Goal: Task Accomplishment & Management: Manage account settings

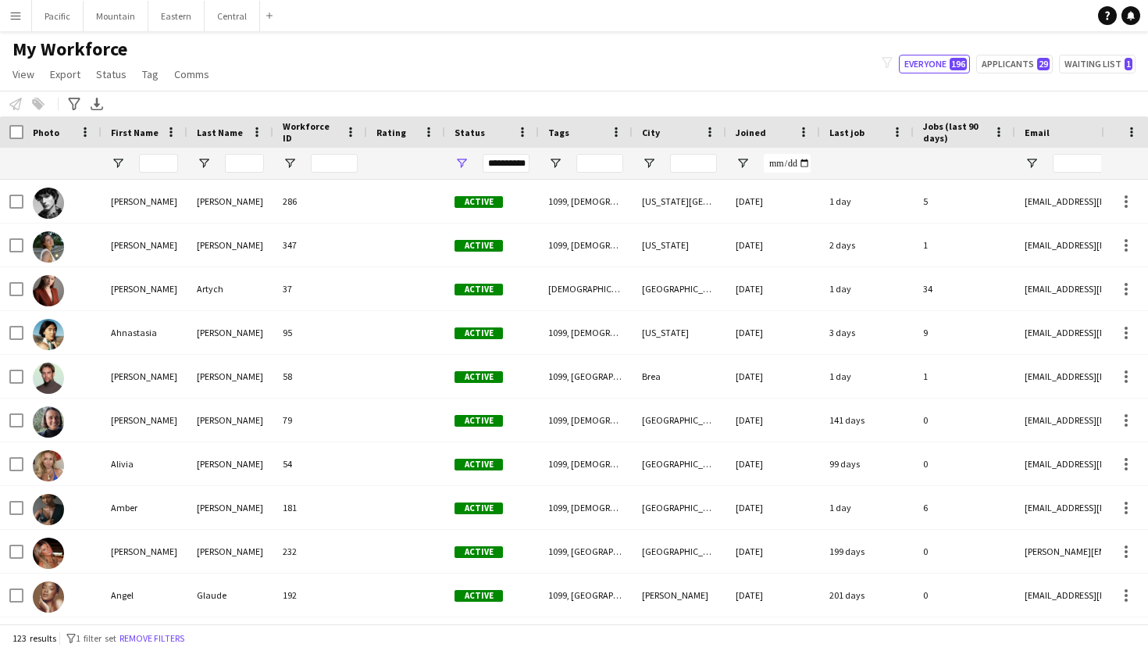
click at [17, 14] on app-icon "Menu" at bounding box center [15, 15] width 12 height 12
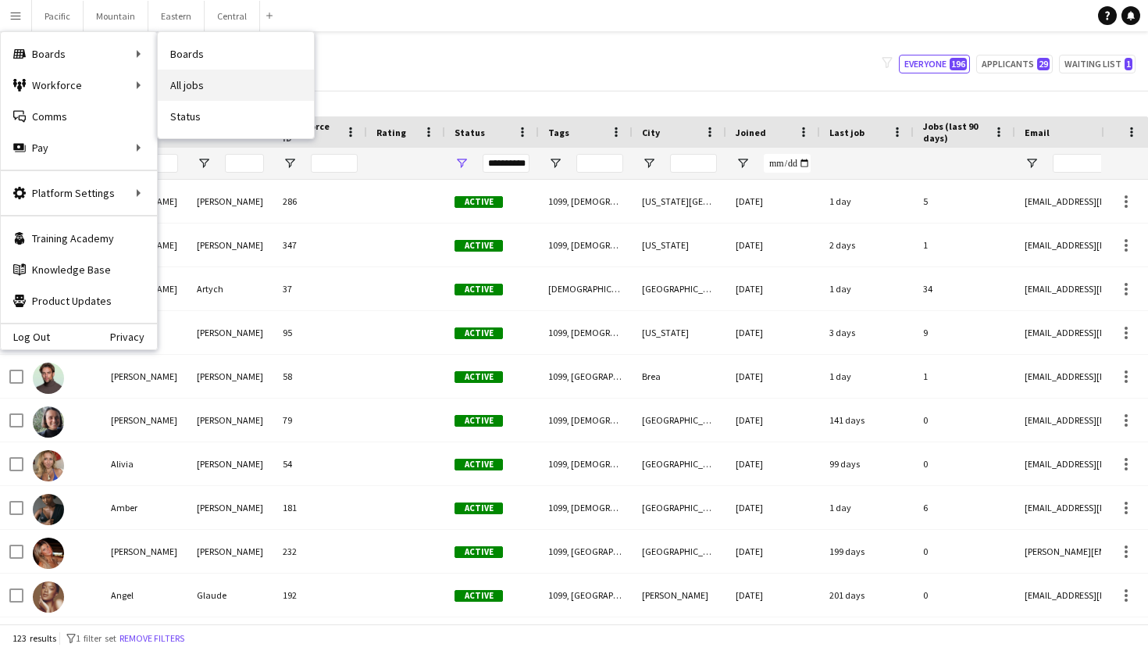
click at [208, 82] on link "All jobs" at bounding box center [236, 85] width 156 height 31
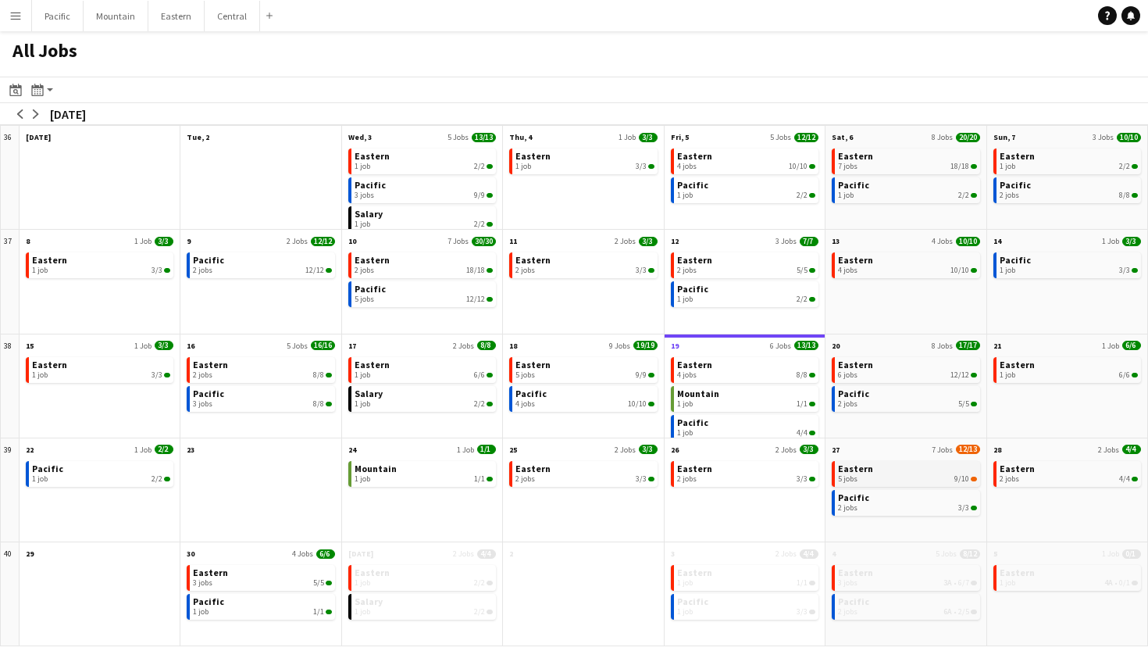
click at [860, 473] on span "Eastern" at bounding box center [855, 468] width 35 height 12
click at [19, 7] on button "Menu" at bounding box center [15, 15] width 31 height 31
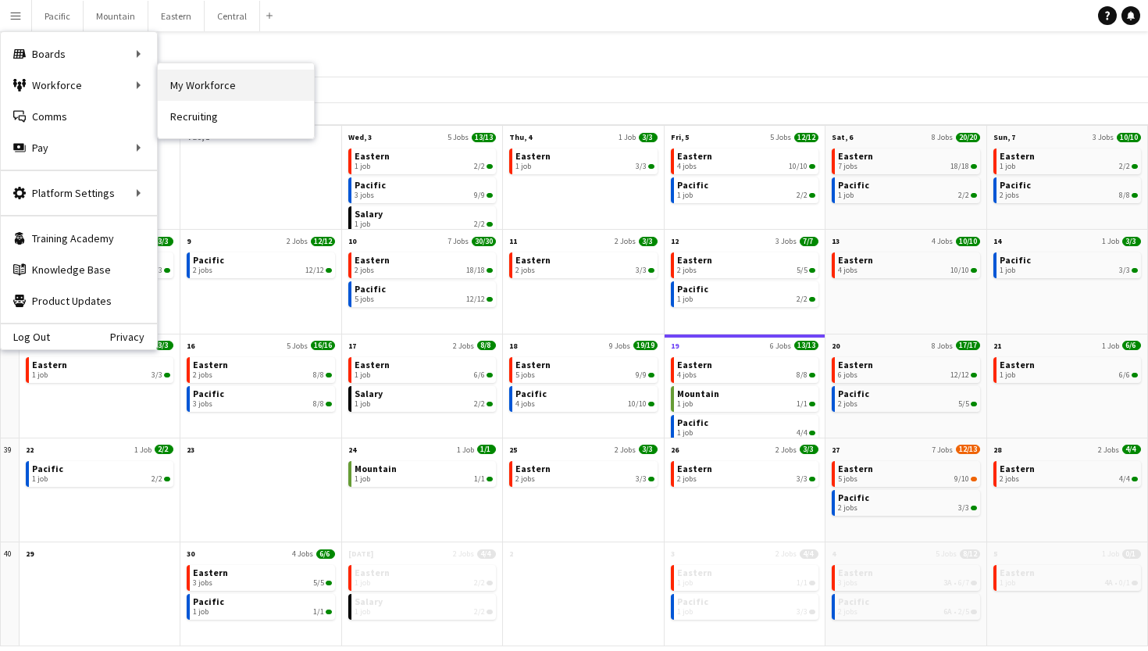
click at [241, 84] on link "My Workforce" at bounding box center [236, 85] width 156 height 31
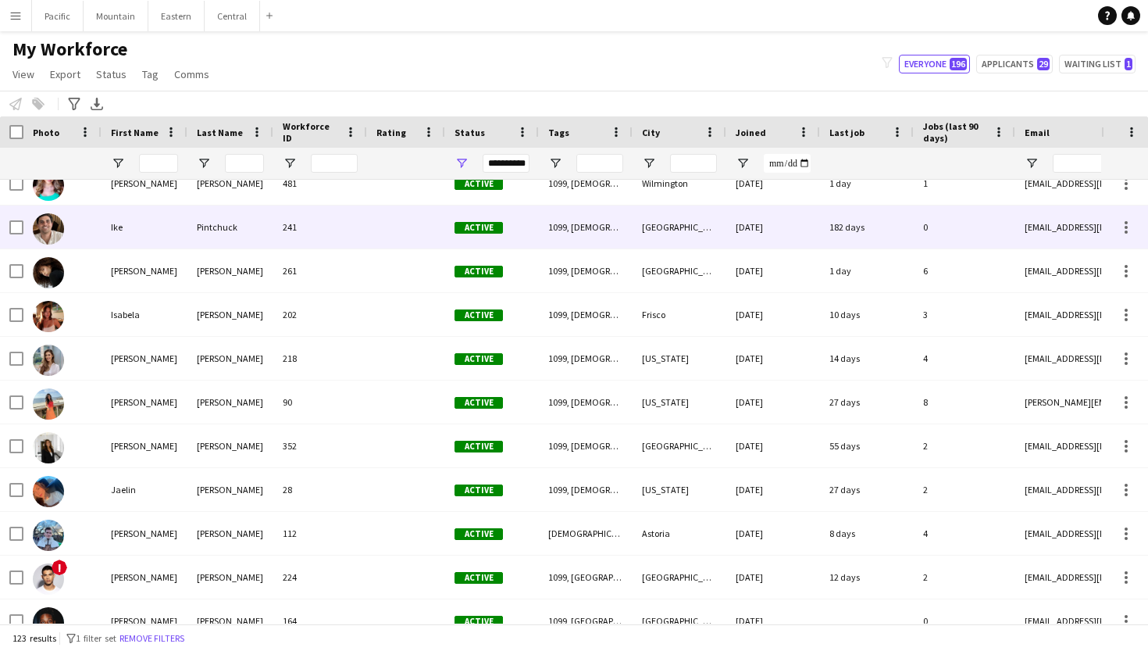
scroll to position [1942, 0]
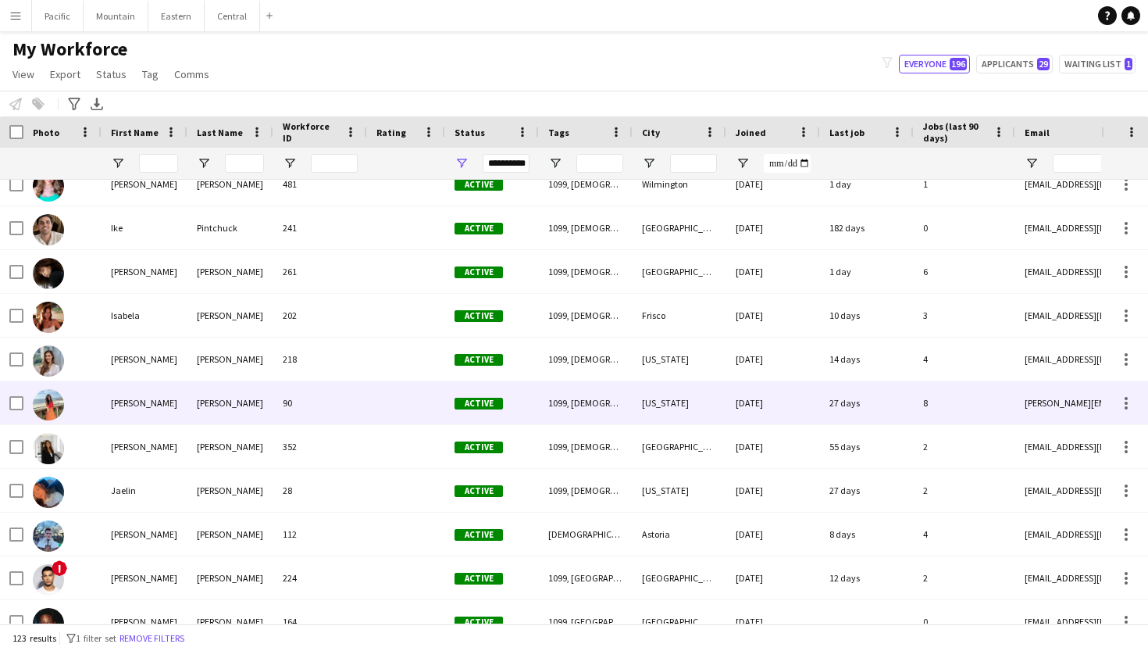
click at [161, 408] on div "[PERSON_NAME]" at bounding box center [145, 402] width 86 height 43
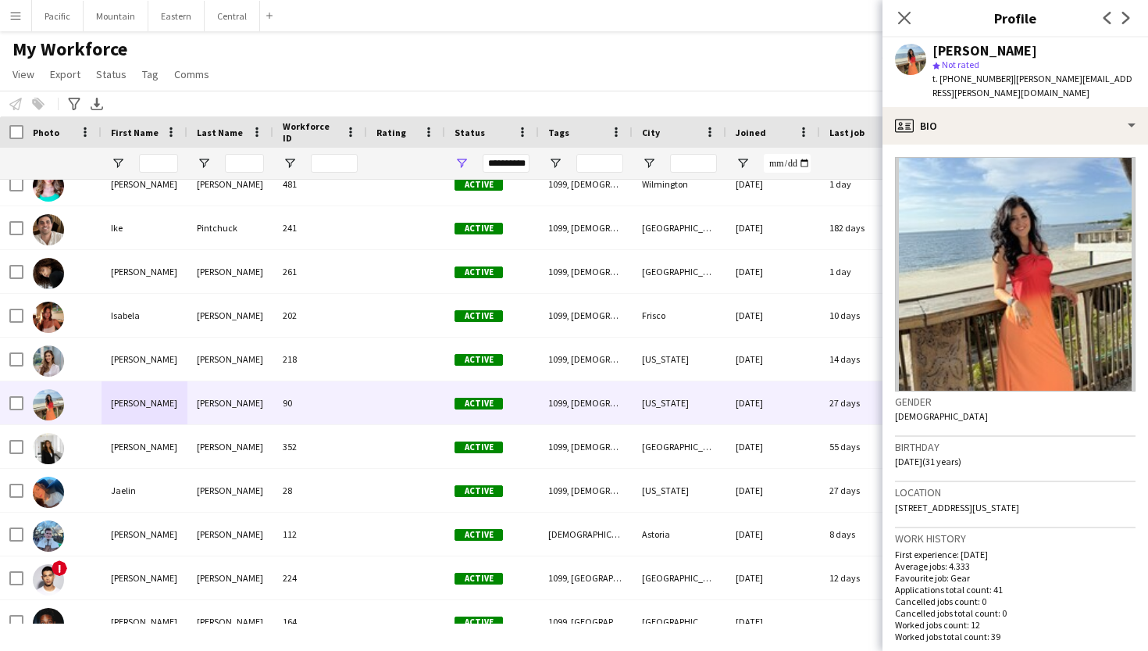
drag, startPoint x: 1115, startPoint y: 487, endPoint x: 890, endPoint y: 494, distance: 225.0
click at [890, 494] on app-crew-profile-bio "Gender [DEMOGRAPHIC_DATA] Birthday [DEMOGRAPHIC_DATA] (31 years) Location [STRE…" at bounding box center [1016, 397] width 266 height 506
copy span "[STREET_ADDRESS][US_STATE]"
click at [525, 1] on app-navbar "Menu Boards Boards Boards All jobs Status Workforce Workforce My Workforce Recr…" at bounding box center [574, 15] width 1148 height 31
click at [901, 16] on icon "Close pop-in" at bounding box center [904, 17] width 15 height 15
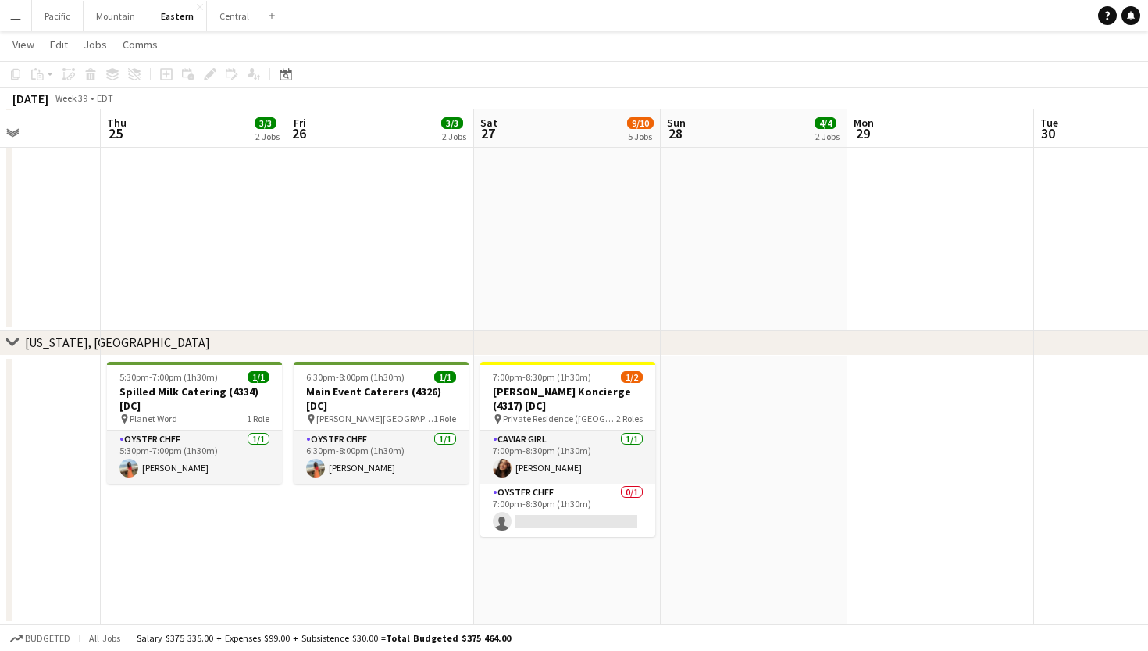
scroll to position [1689, 0]
click at [603, 491] on app-card-role "Oyster Chef 0/1 7:00pm-8:30pm (1h30m) single-neutral-actions" at bounding box center [567, 509] width 175 height 53
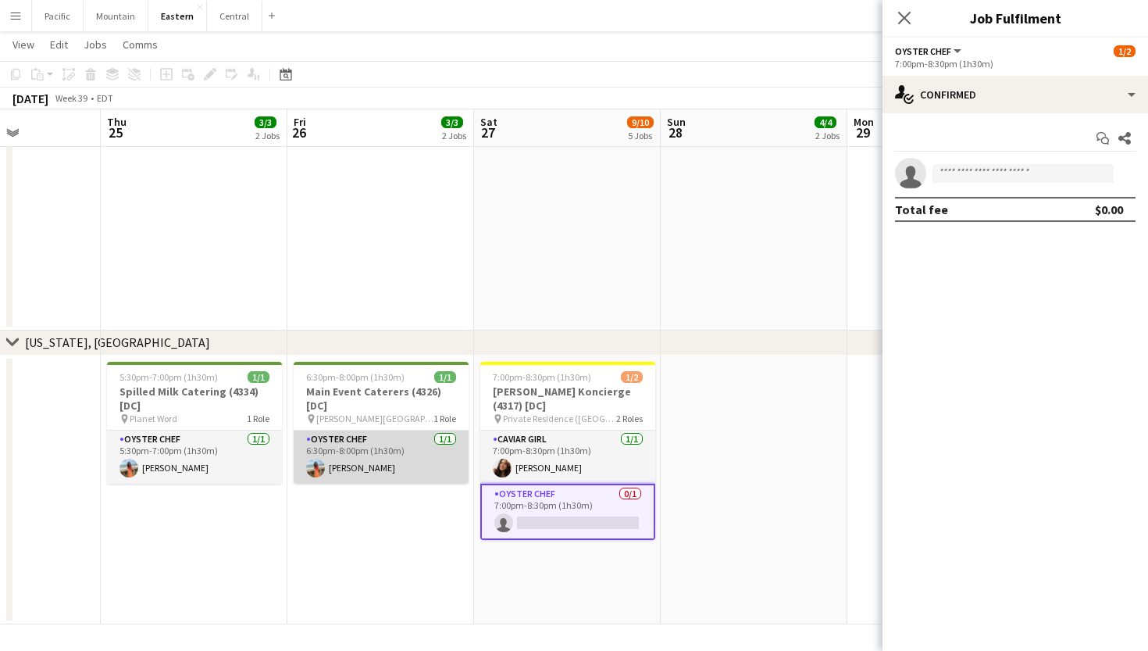
click at [411, 458] on app-card-role "Oyster Chef 1/1 6:30pm-8:00pm (1h30m) Isabella Zuluaga" at bounding box center [381, 456] width 175 height 53
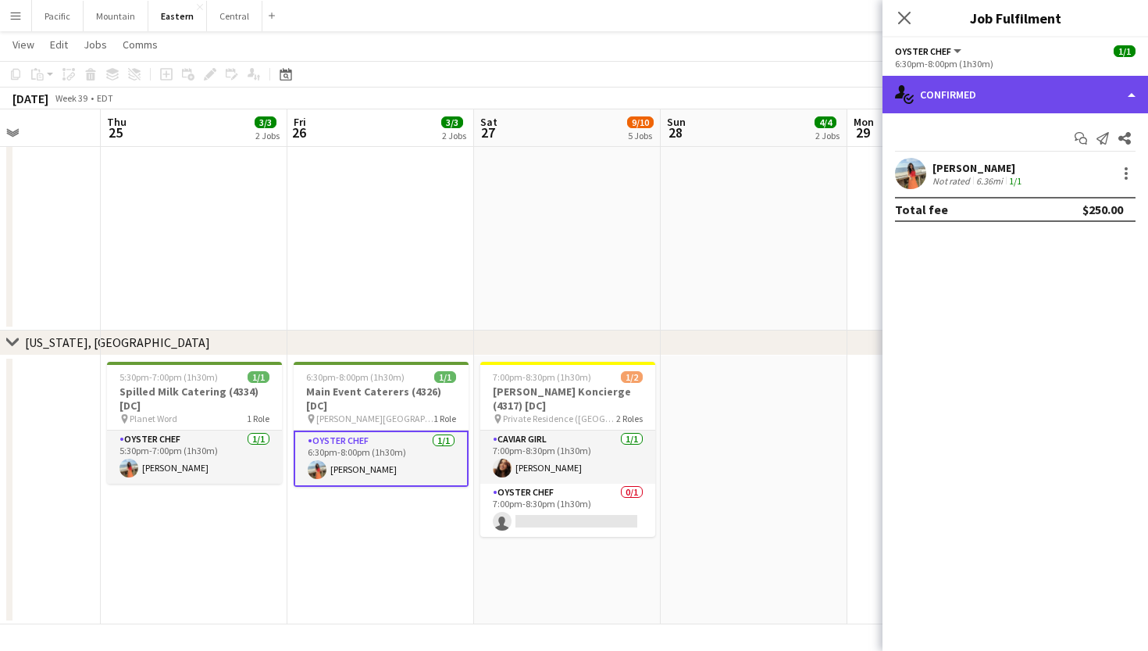
click at [1022, 97] on div "single-neutral-actions-check-2 Confirmed" at bounding box center [1016, 94] width 266 height 37
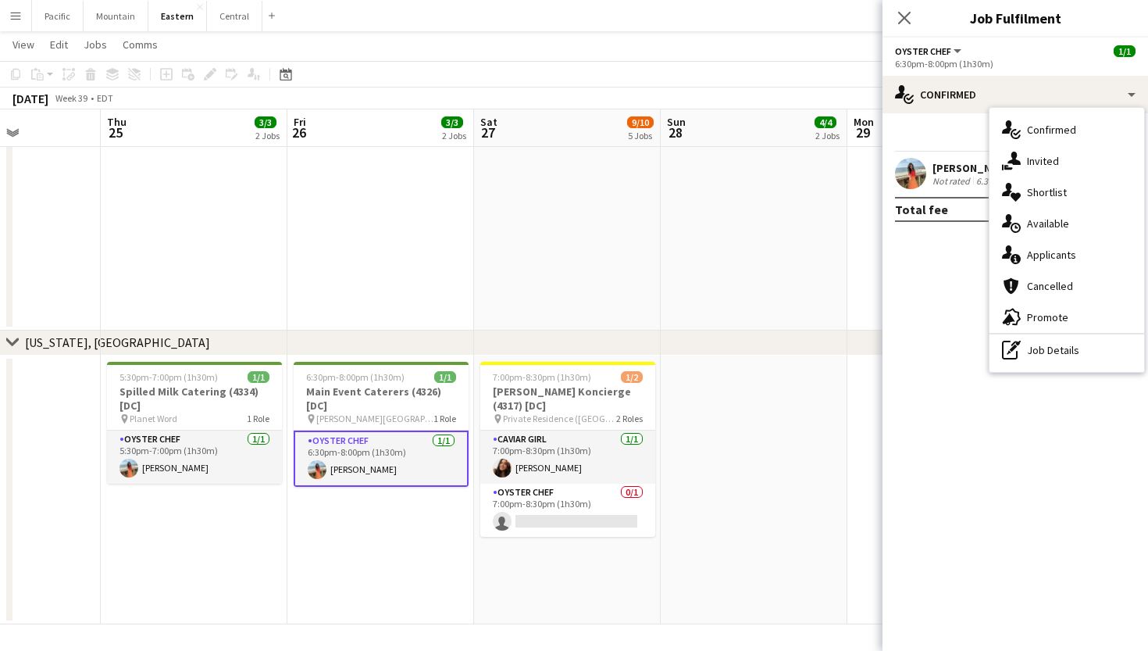
click at [898, 180] on app-user-avatar at bounding box center [910, 173] width 31 height 31
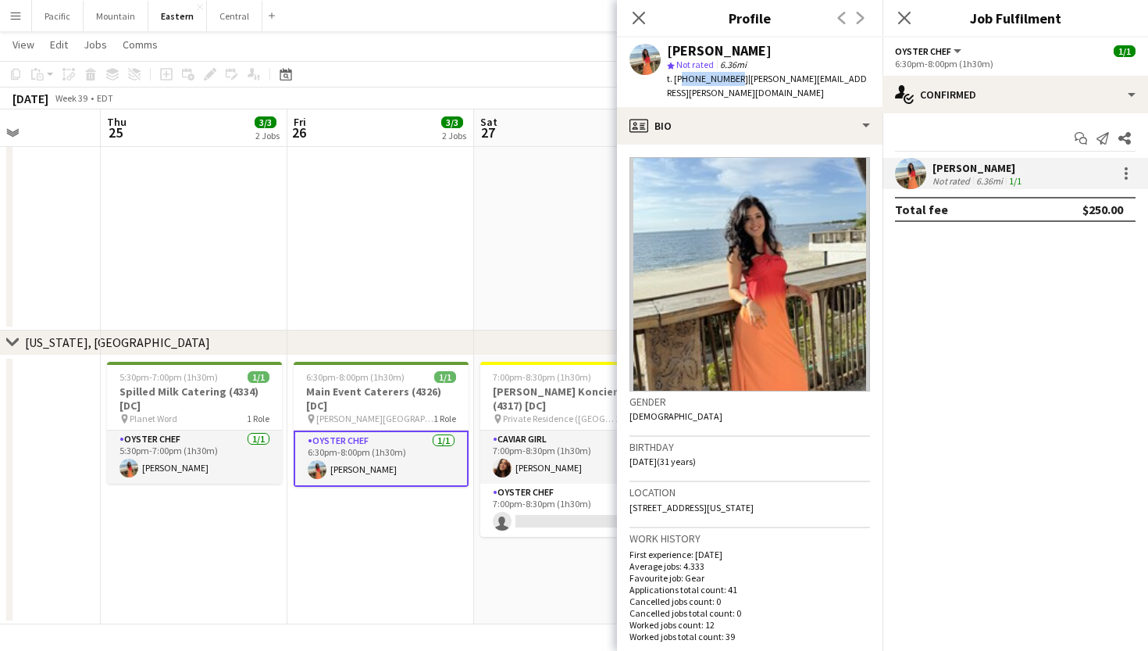
drag, startPoint x: 681, startPoint y: 79, endPoint x: 730, endPoint y: 84, distance: 49.4
click at [730, 84] on span "t. [PHONE_NUMBER]" at bounding box center [707, 79] width 81 height 12
copy span "12407504621"
click at [560, 487] on app-card-role "Oyster Chef 0/1 7:00pm-8:30pm (1h30m) single-neutral-actions" at bounding box center [567, 509] width 175 height 53
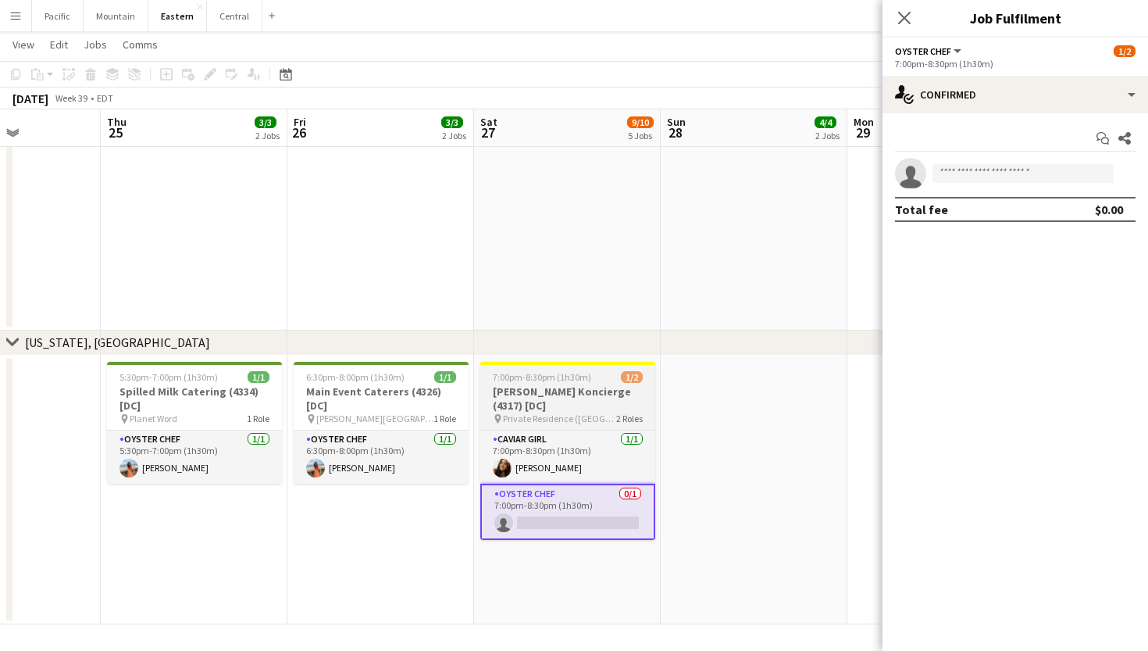
click at [568, 372] on span "7:00pm-8:30pm (1h30m)" at bounding box center [542, 377] width 98 height 12
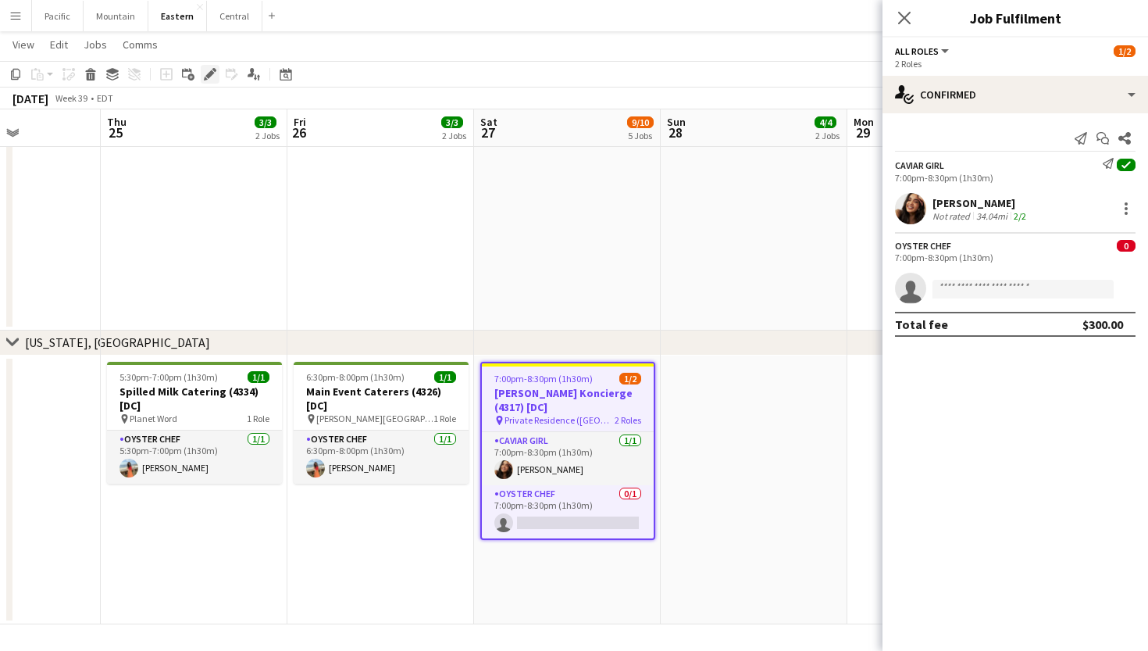
click at [212, 71] on icon at bounding box center [209, 74] width 9 height 9
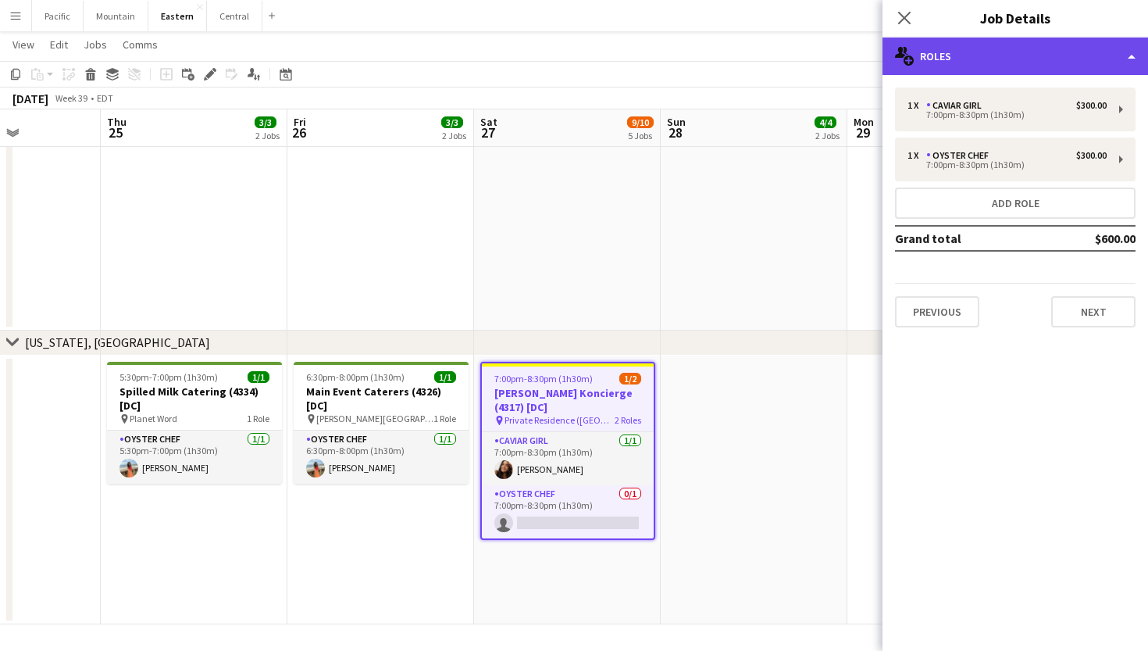
click at [1024, 63] on div "multiple-users-add Roles" at bounding box center [1016, 55] width 266 height 37
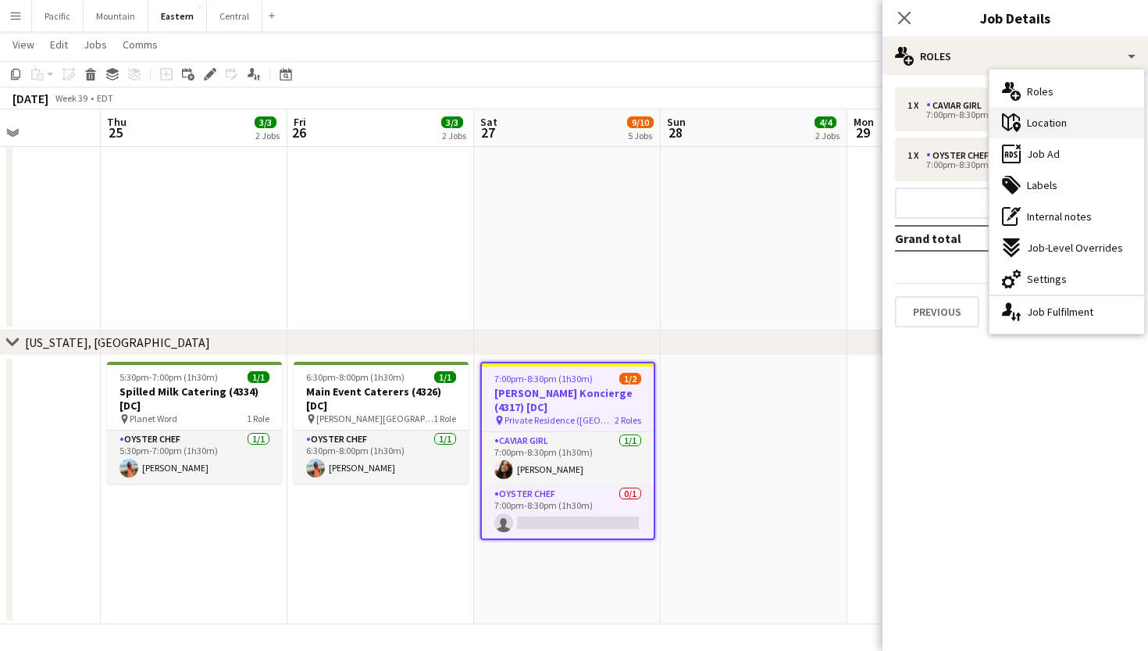
click at [1073, 123] on div "maps-pin-1 Location" at bounding box center [1067, 122] width 155 height 31
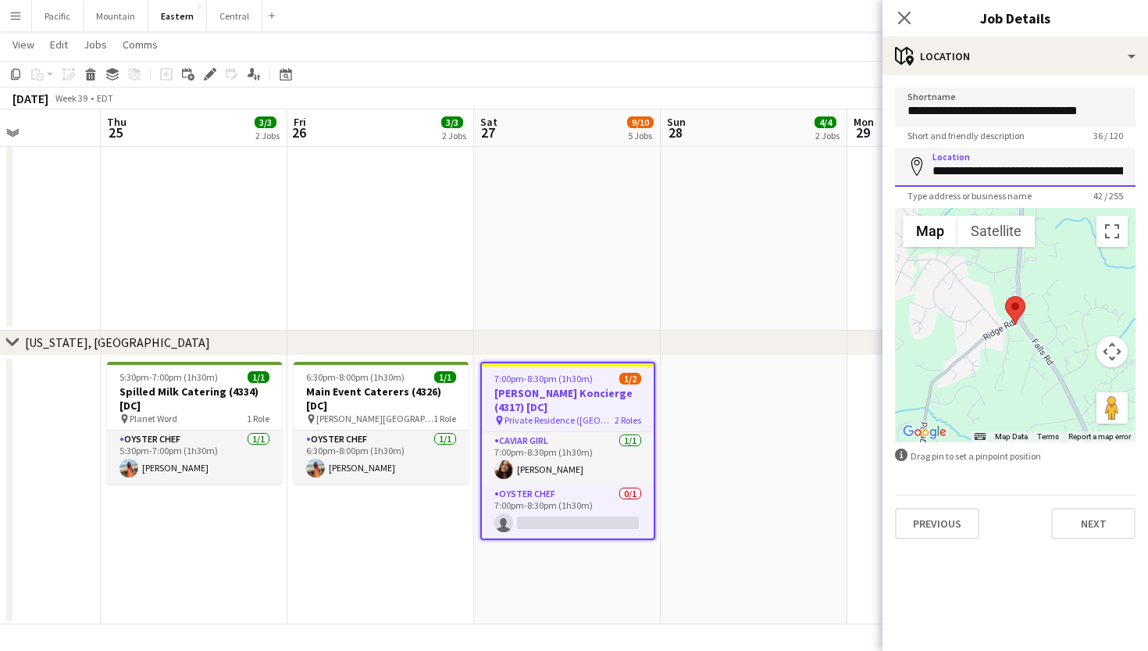
click at [997, 176] on input "**********" at bounding box center [1015, 167] width 241 height 39
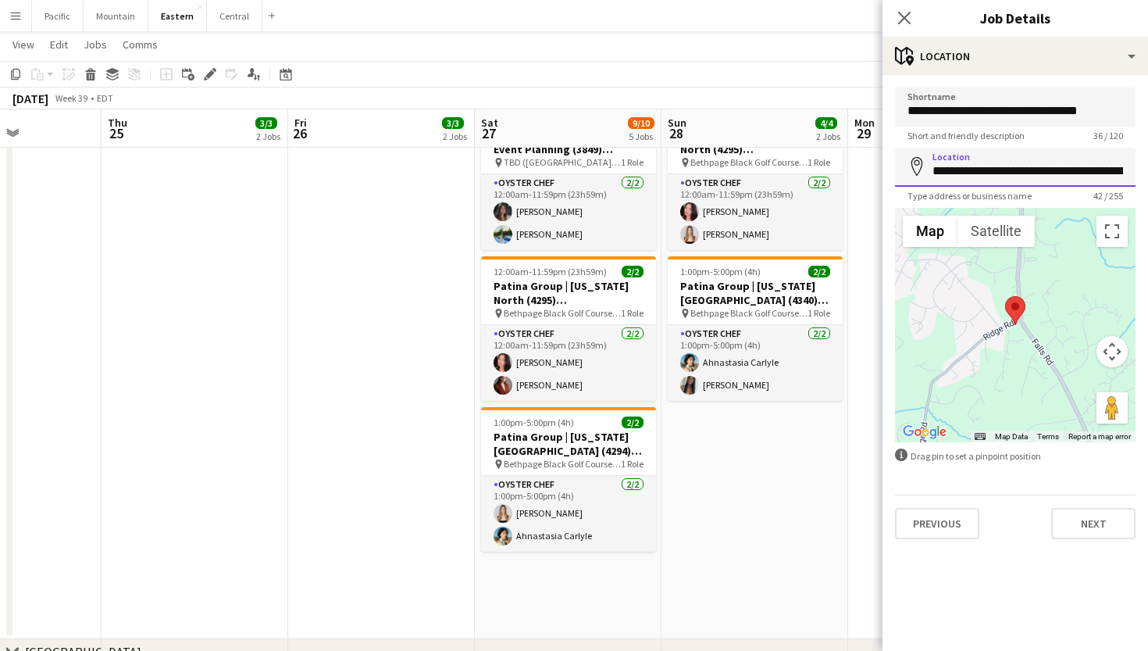
scroll to position [793, 0]
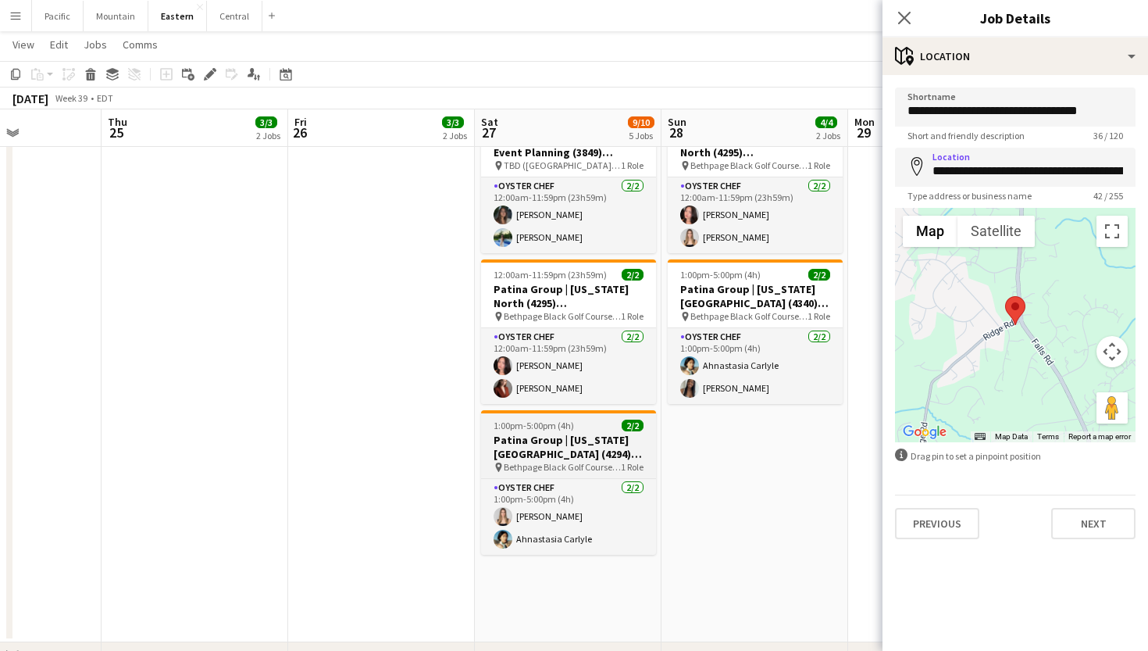
click at [572, 451] on h3 "Patina Group | Delaware North (4294) [NYC]" at bounding box center [568, 447] width 175 height 28
type input "**********"
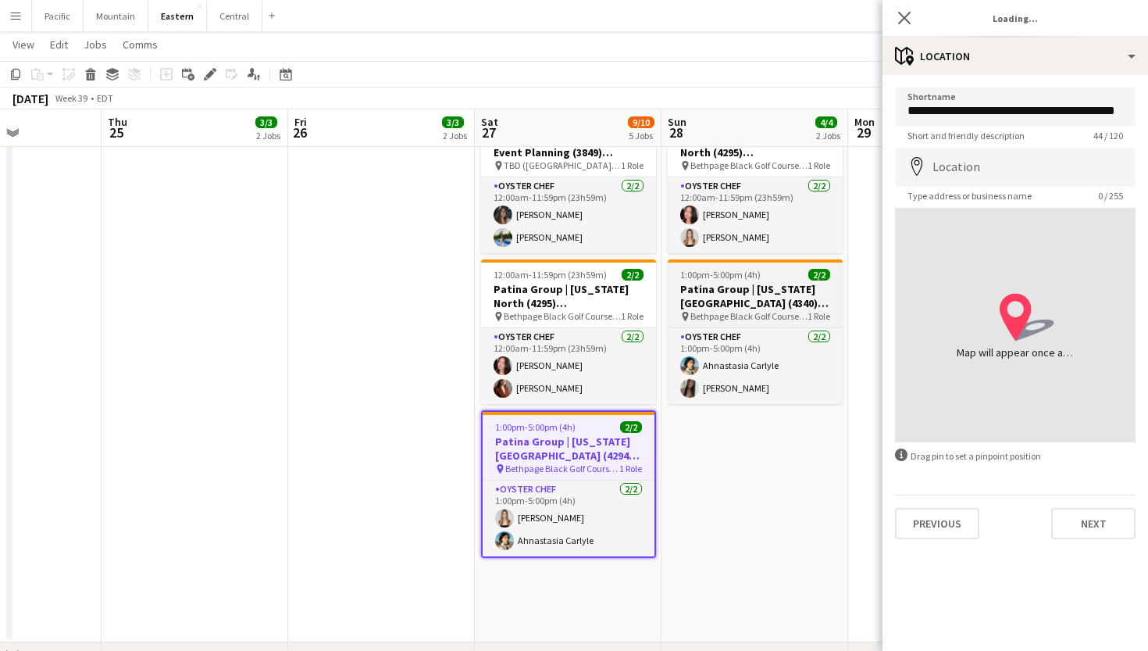
type input "**********"
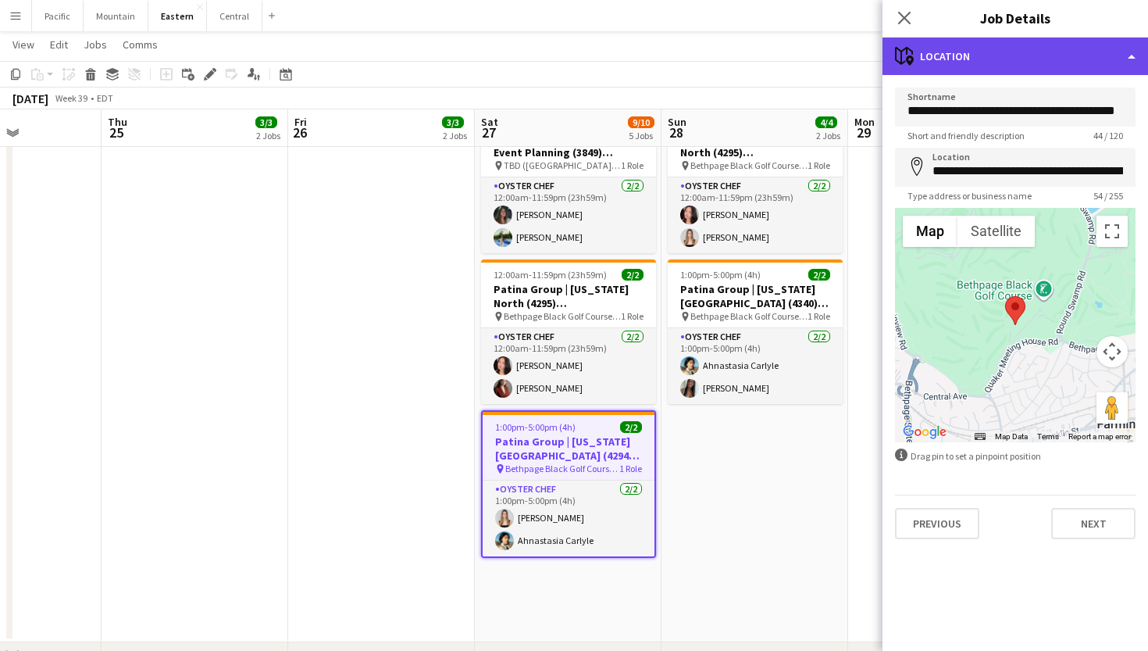
click at [1018, 63] on div "maps-pin-1 Location" at bounding box center [1016, 55] width 266 height 37
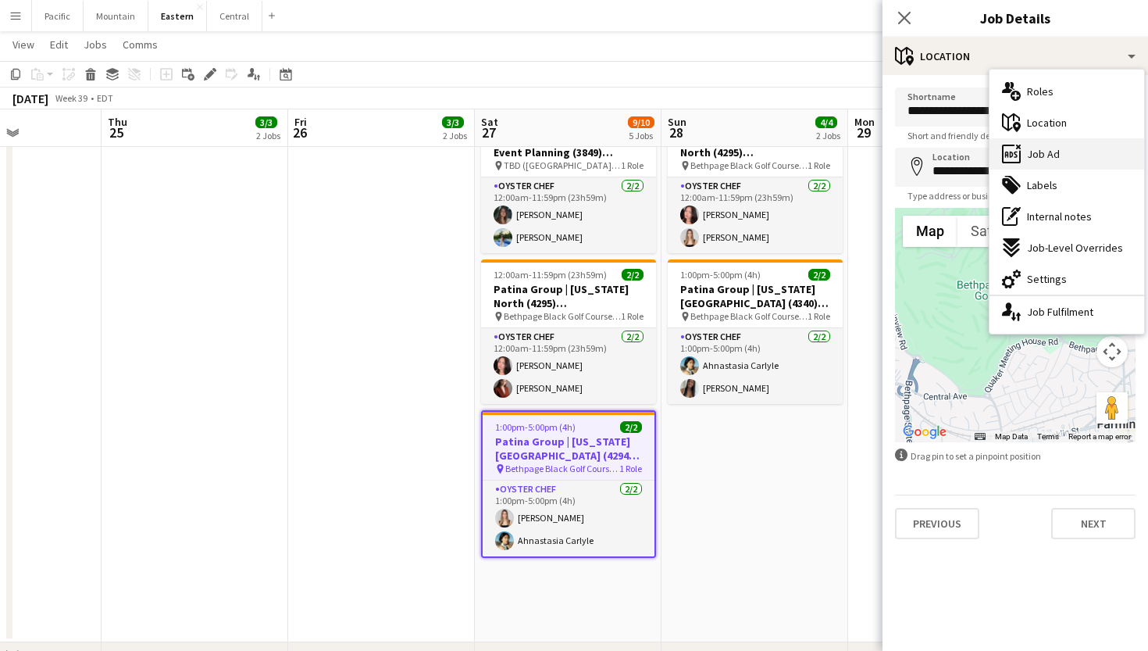
click at [1048, 154] on span "Job Ad" at bounding box center [1043, 154] width 33 height 14
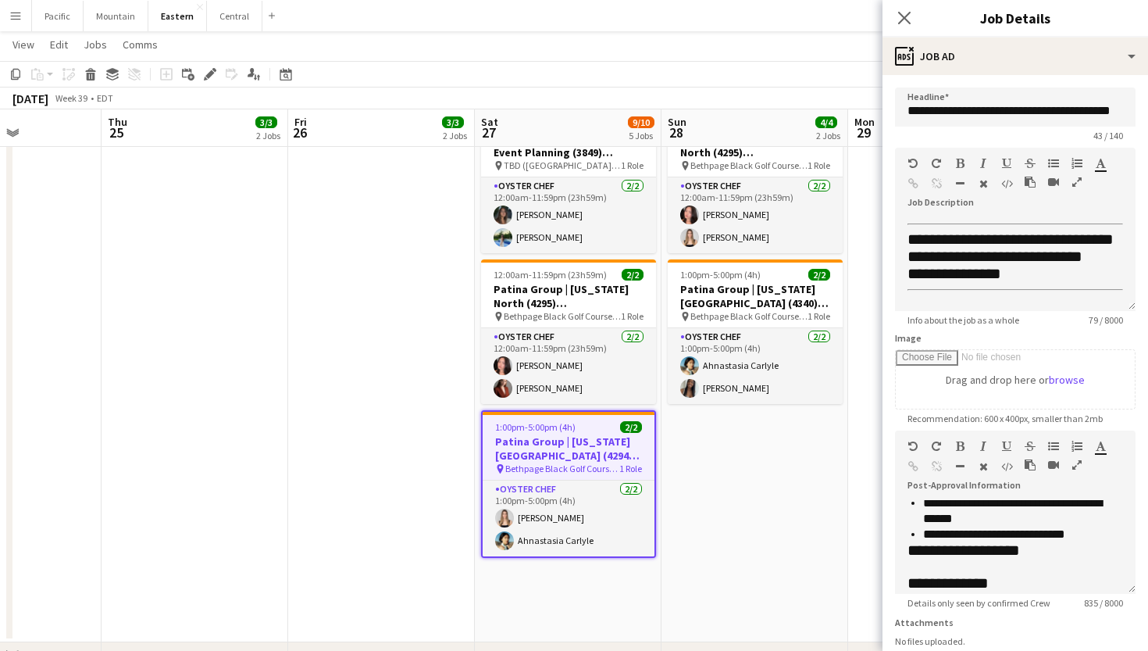
scroll to position [123, 0]
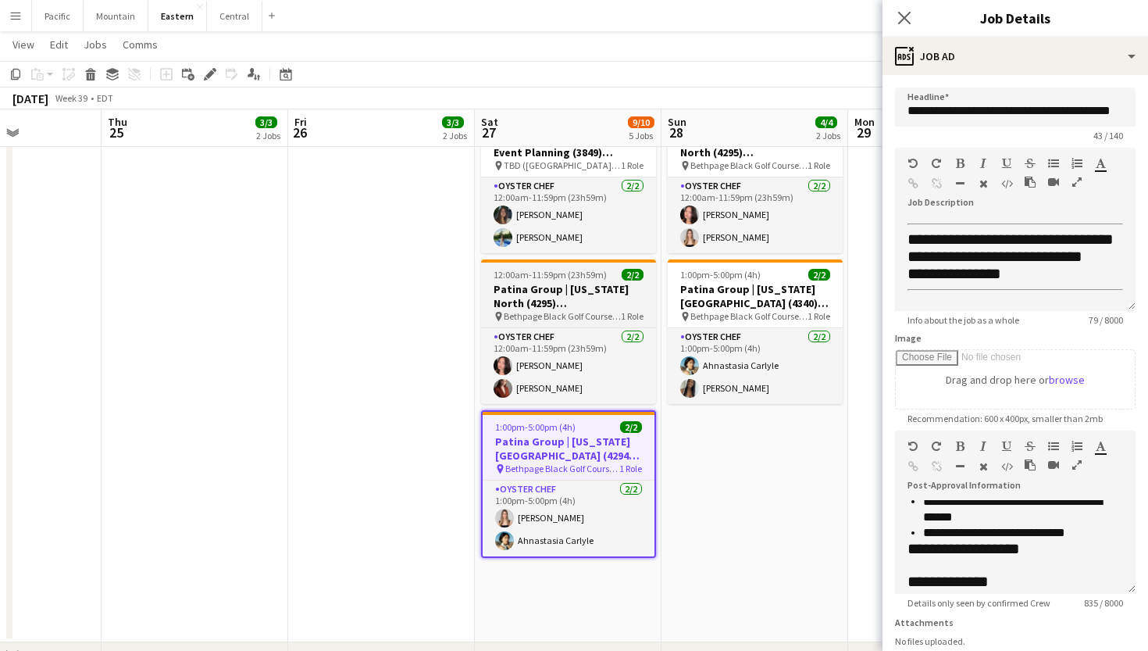
click at [587, 291] on h3 "Patina Group | Delaware North (4295) [NYC] - TIME TBD (2 HOURS)" at bounding box center [568, 296] width 175 height 28
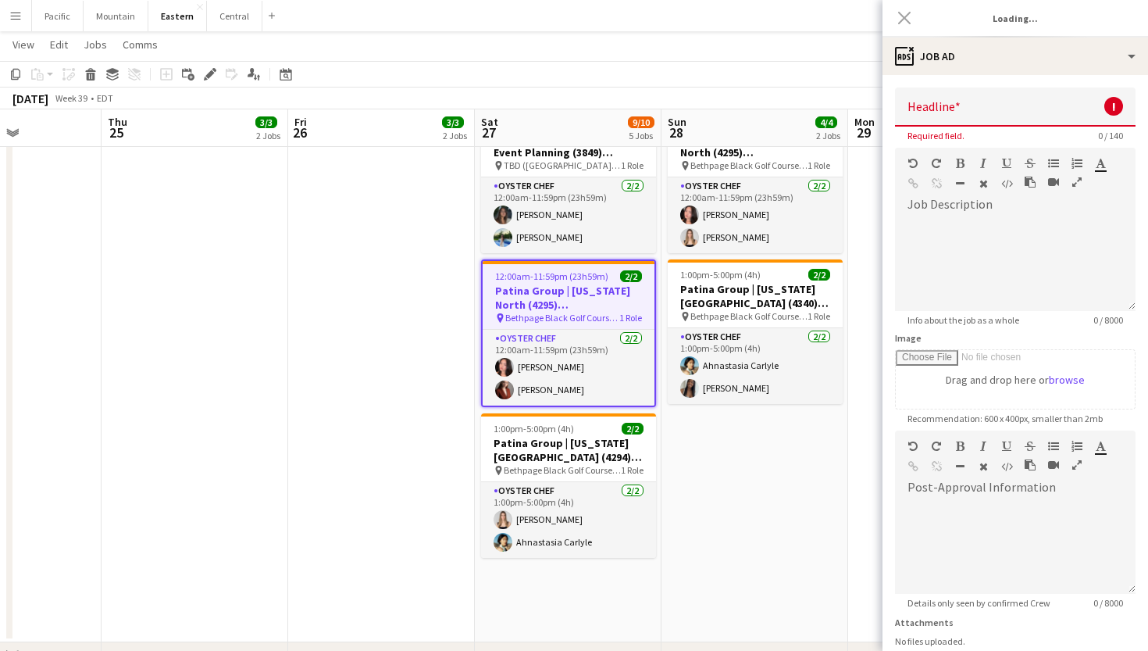
type input "**********"
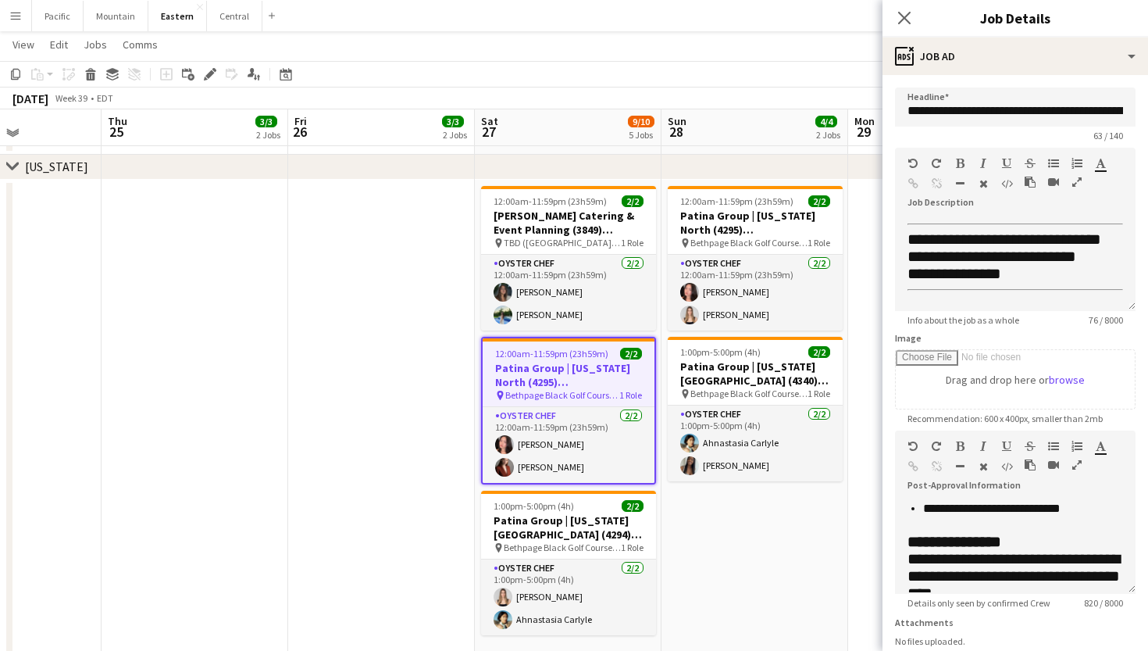
scroll to position [715, 0]
click at [597, 217] on h3 "Marcia Selden Catering & Event Planning (3849) [NYC] - TIME TBD (1 hour)" at bounding box center [568, 223] width 175 height 28
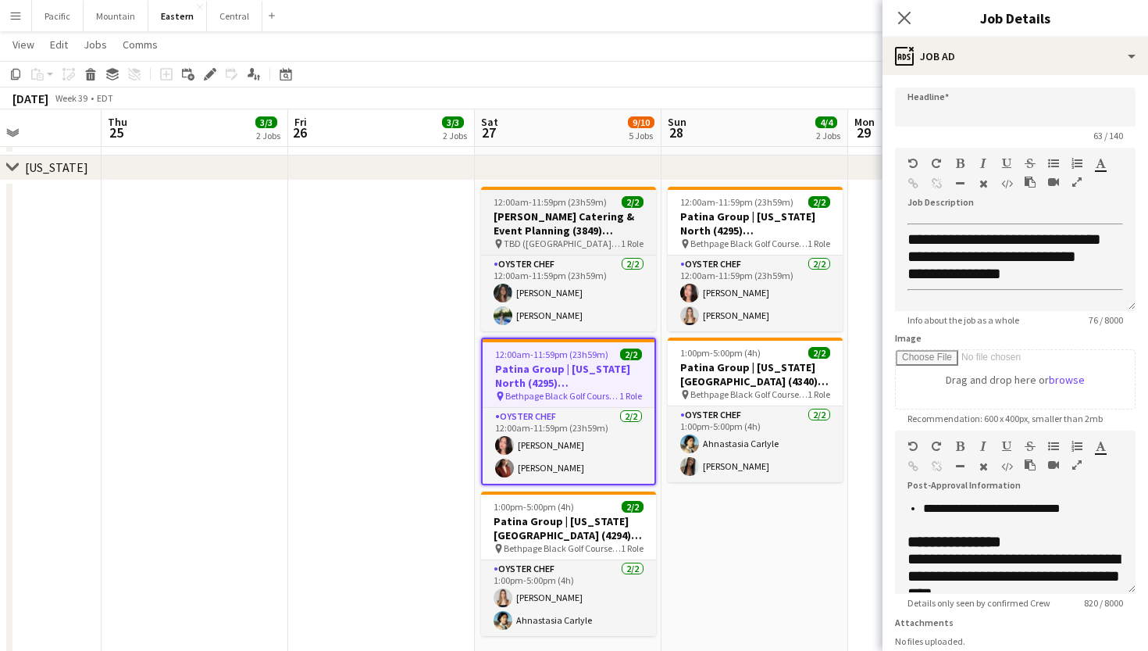
scroll to position [0, 0]
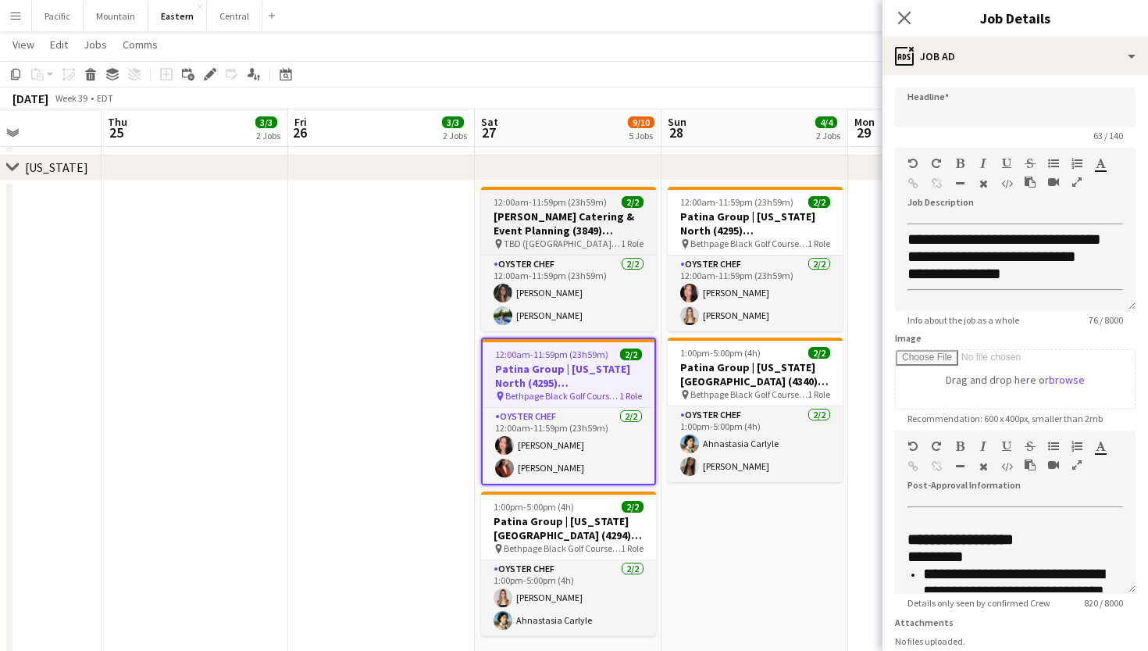
type input "**********"
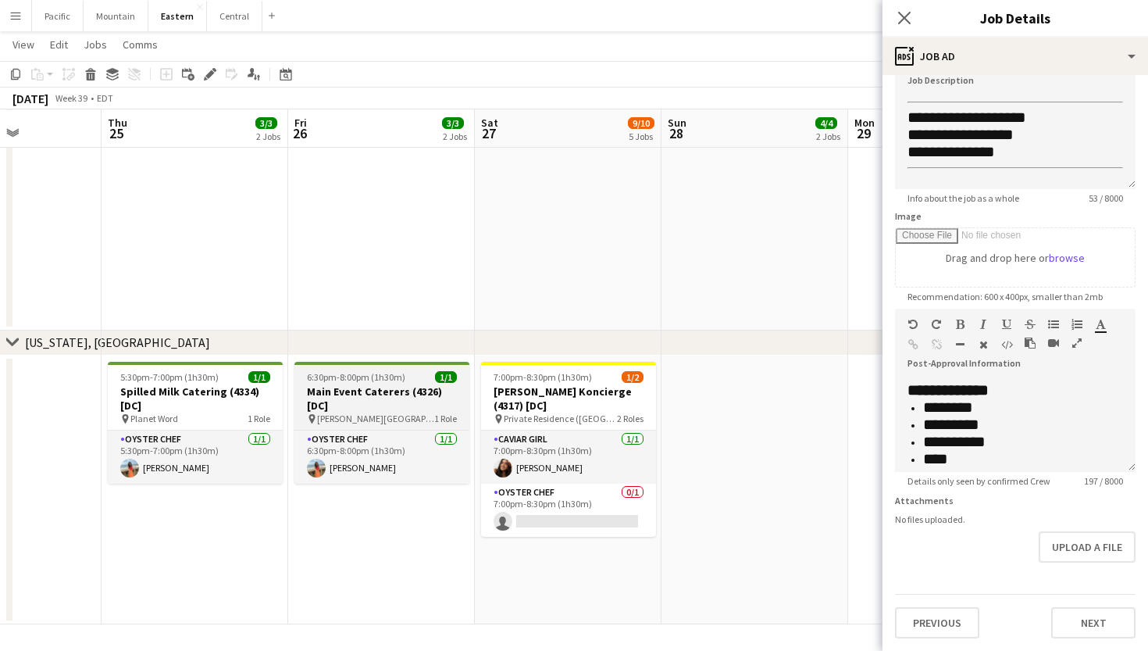
scroll to position [1689, 0]
click at [904, 16] on icon "Close pop-in" at bounding box center [904, 17] width 15 height 15
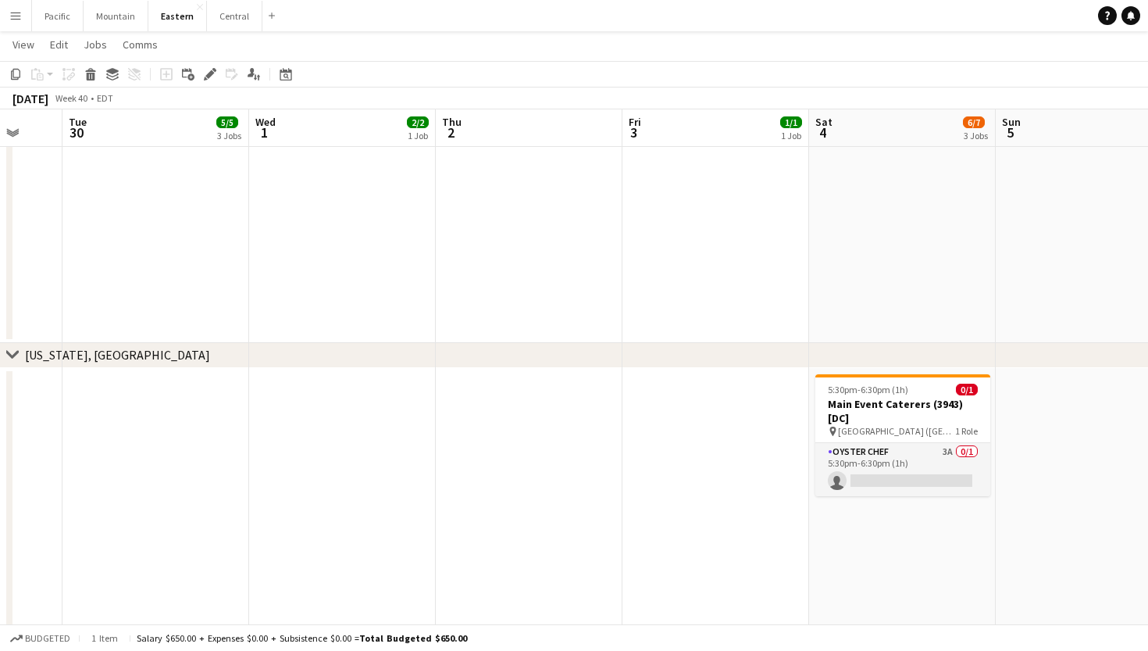
scroll to position [0, 732]
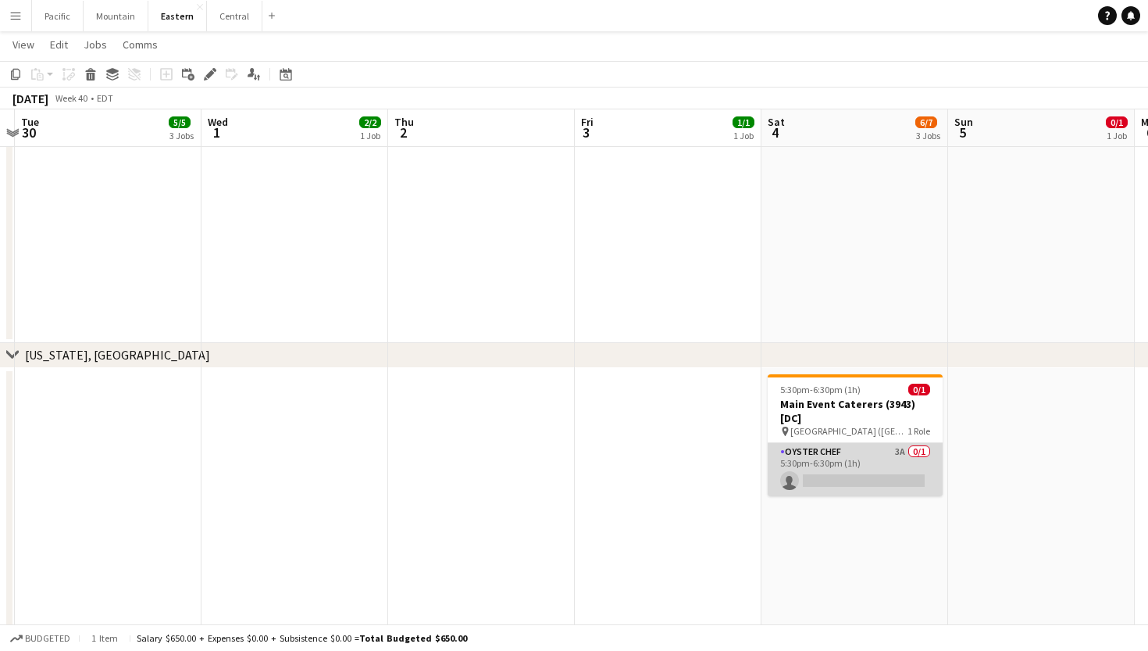
click at [845, 482] on app-card-role "Oyster Chef 3A 0/1 5:30pm-6:30pm (1h) single-neutral-actions" at bounding box center [855, 469] width 175 height 53
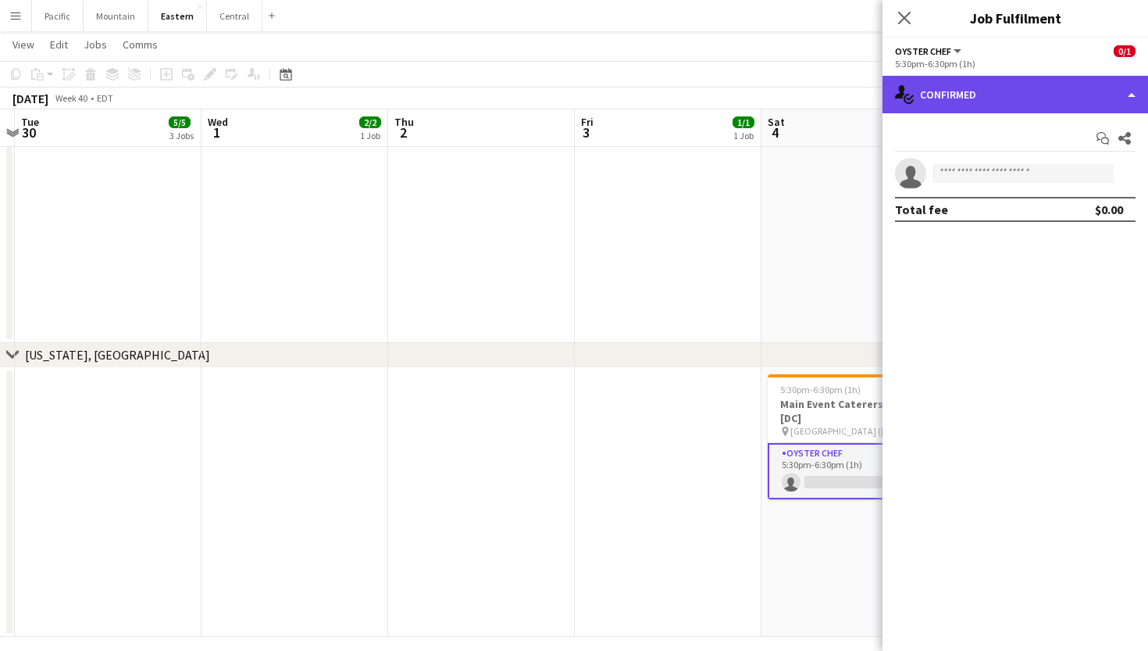
click at [1057, 104] on div "single-neutral-actions-check-2 Confirmed" at bounding box center [1016, 94] width 266 height 37
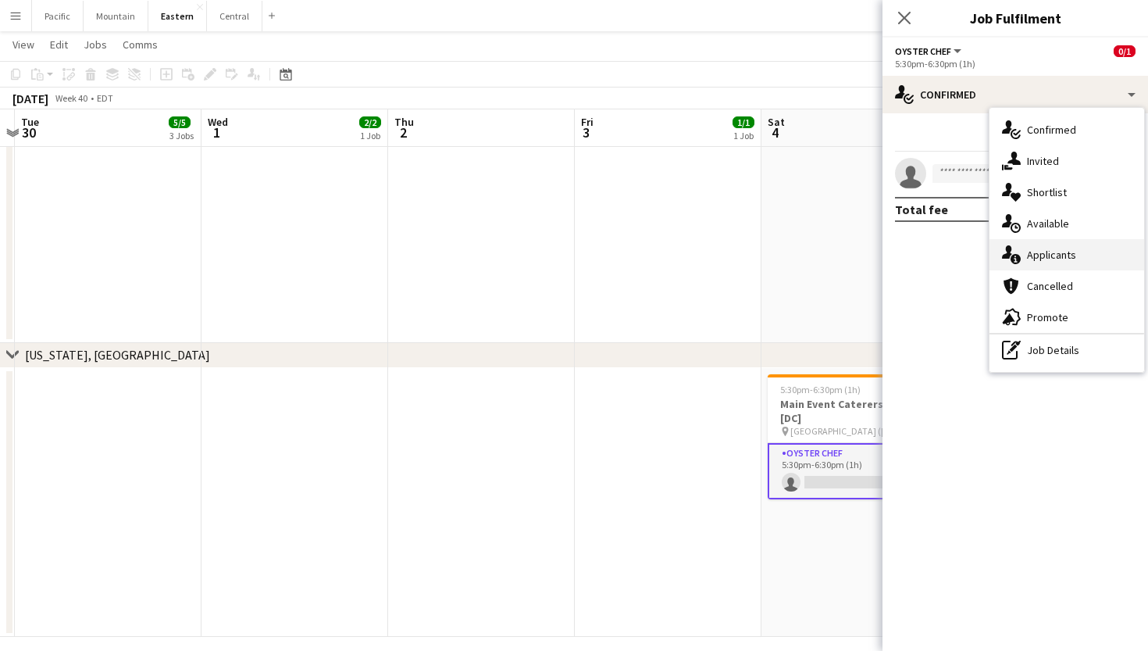
click at [1064, 260] on span "Applicants" at bounding box center [1051, 255] width 49 height 14
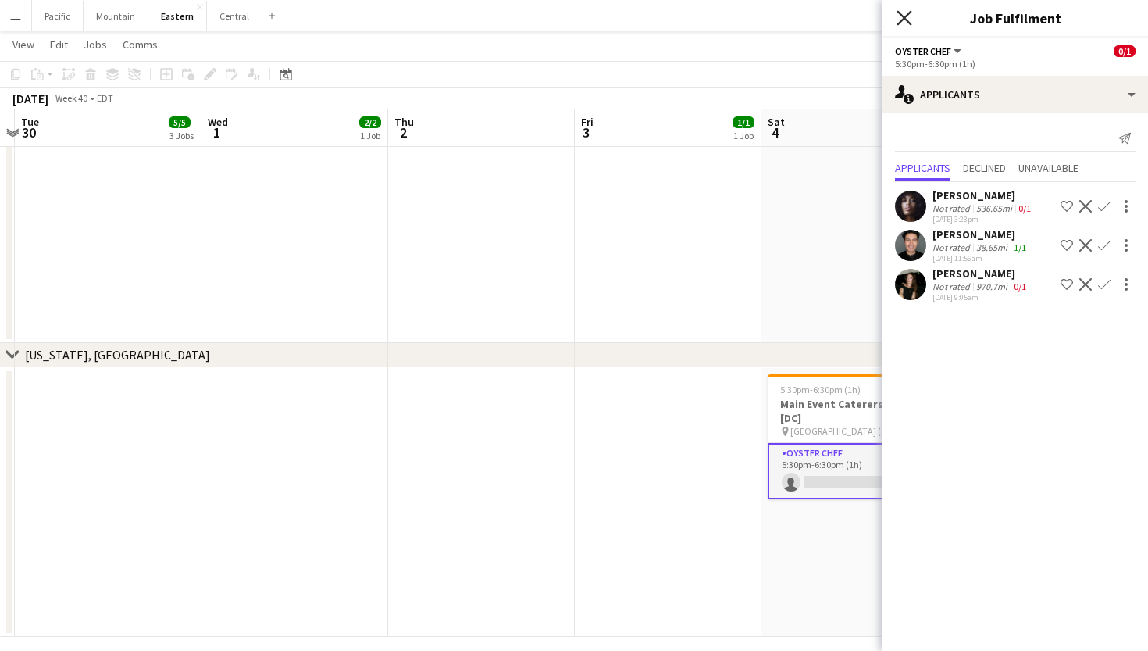
click at [897, 19] on icon "Close pop-in" at bounding box center [904, 17] width 15 height 15
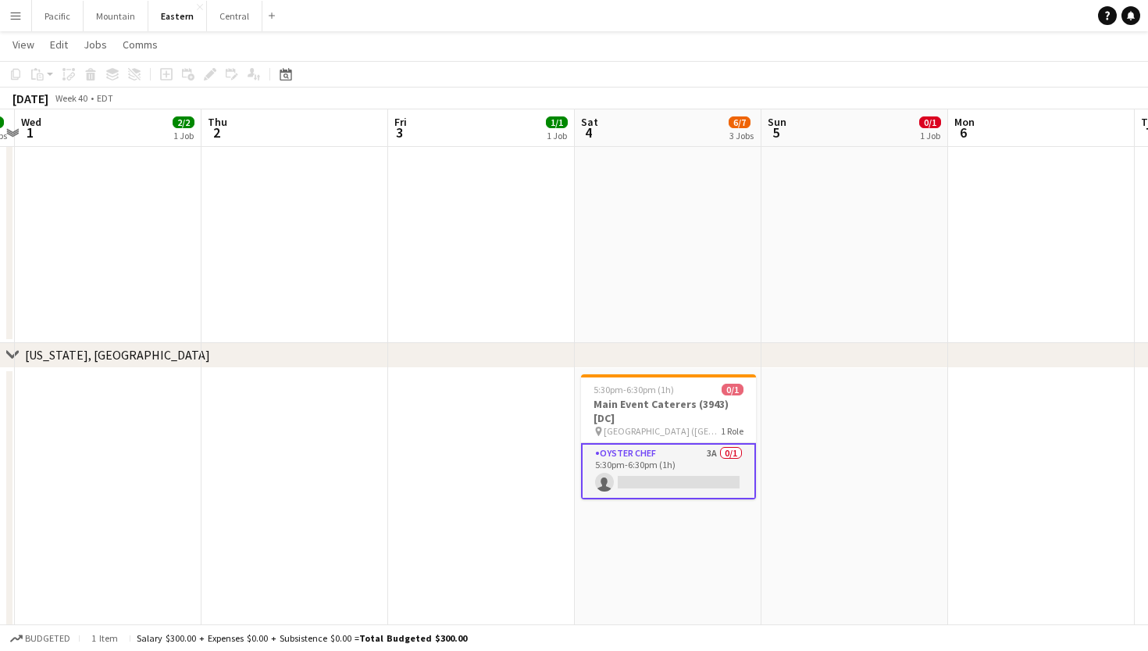
click at [13, 19] on app-icon "Menu" at bounding box center [15, 15] width 12 height 12
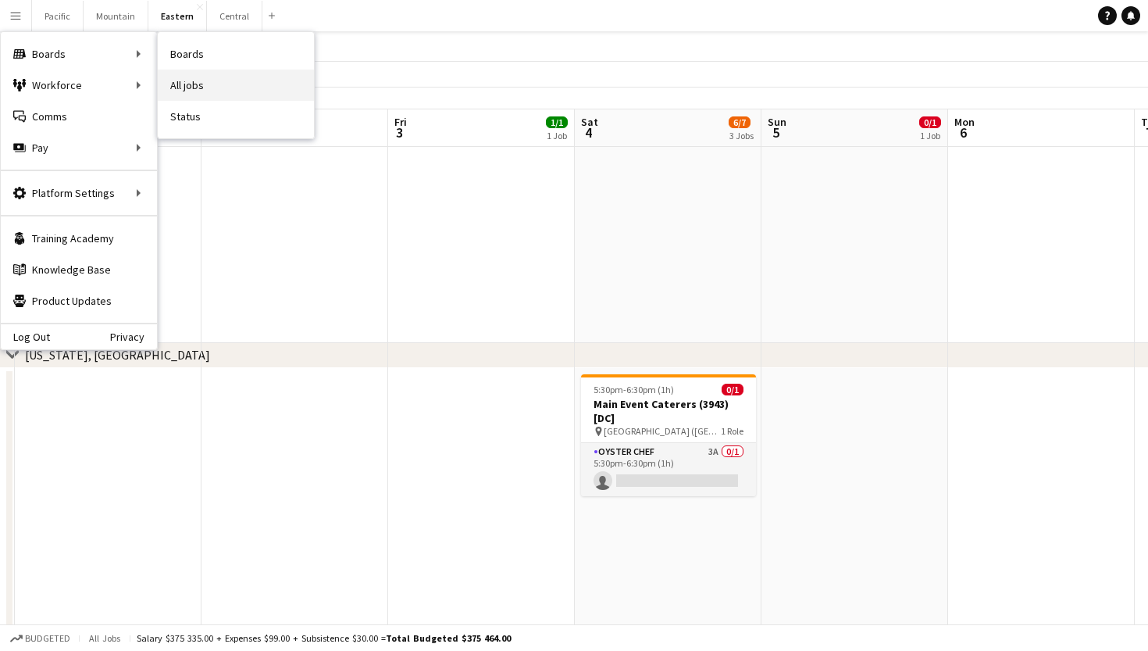
click at [190, 79] on link "All jobs" at bounding box center [236, 85] width 156 height 31
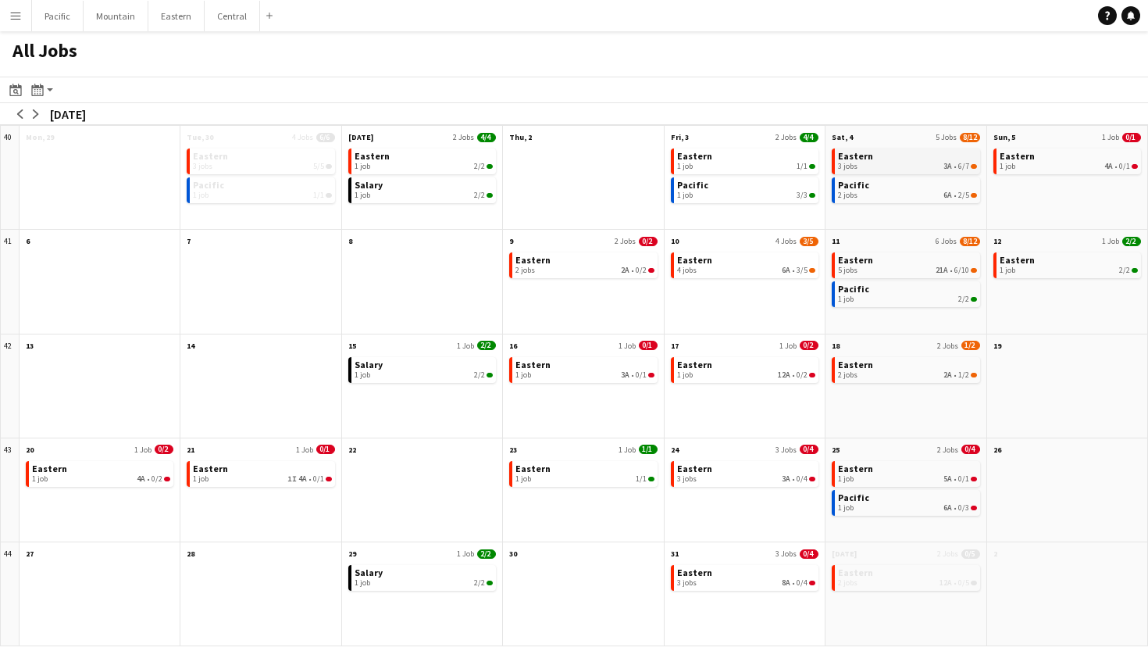
click at [933, 163] on div "3 jobs 3A • 6/7" at bounding box center [907, 166] width 138 height 9
click at [940, 266] on span "21A" at bounding box center [942, 270] width 12 height 9
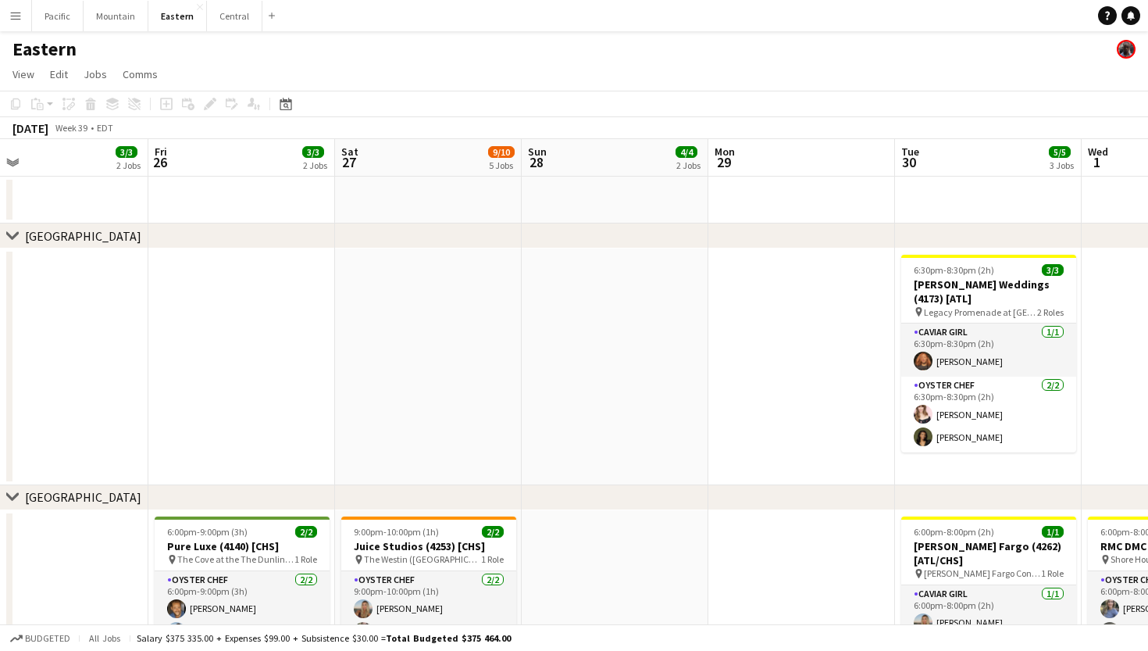
scroll to position [0, 610]
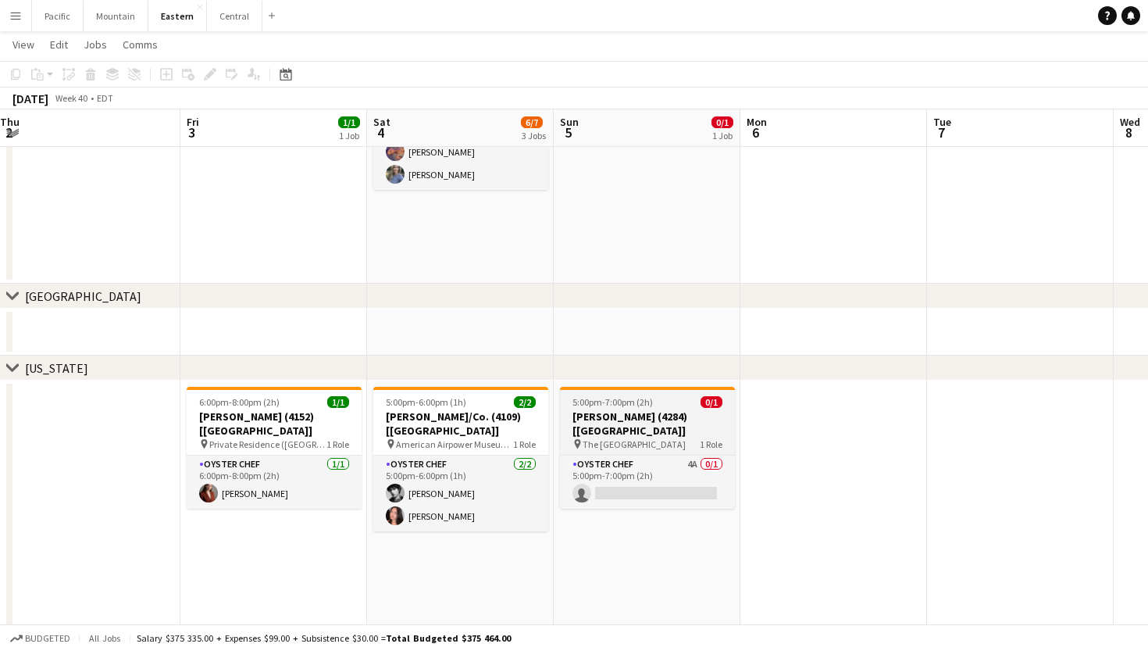
scroll to position [0, 583]
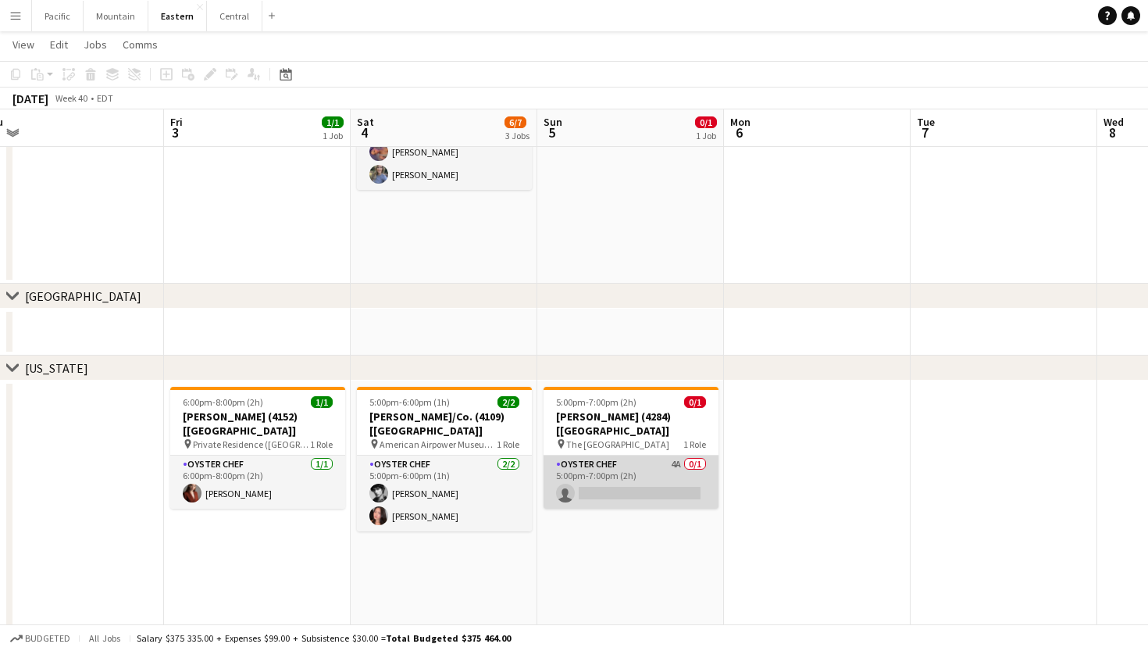
click at [641, 458] on app-card-role "Oyster Chef 4A 0/1 5:00pm-7:00pm (2h) single-neutral-actions" at bounding box center [631, 481] width 175 height 53
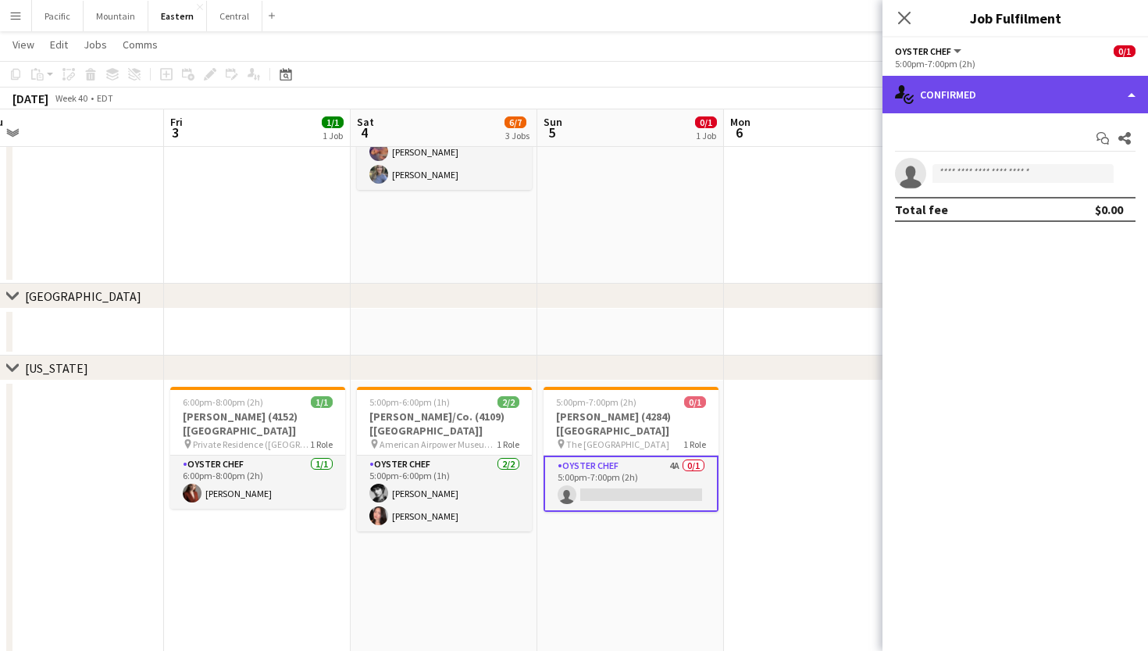
click at [1008, 111] on div "single-neutral-actions-check-2 Confirmed" at bounding box center [1016, 94] width 266 height 37
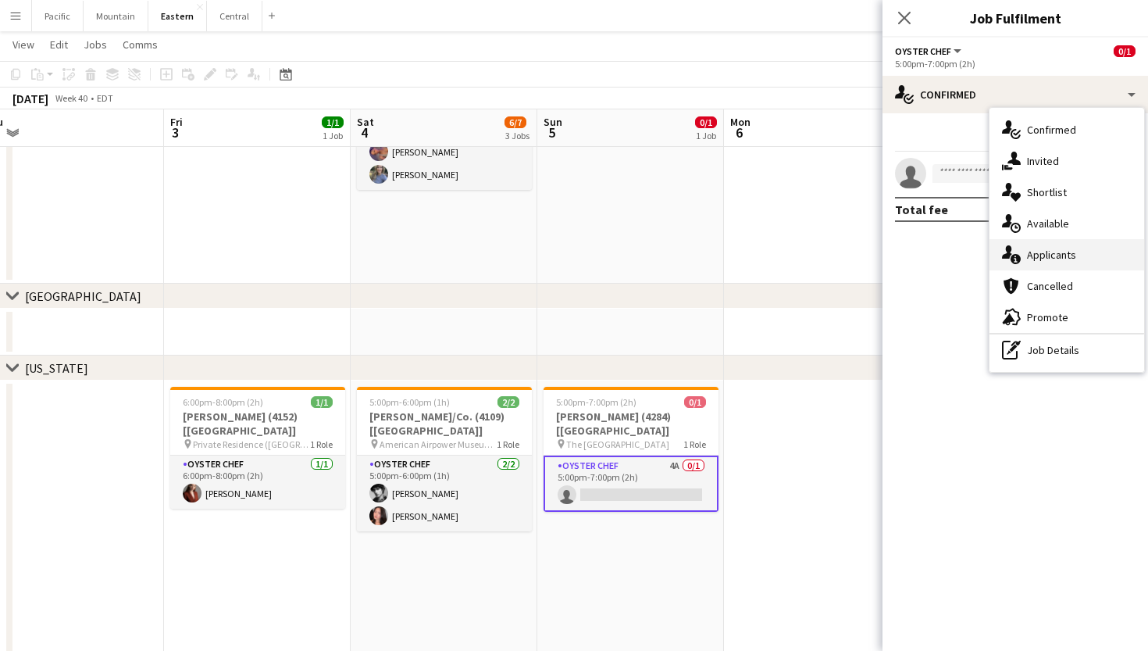
click at [1066, 253] on span "Applicants" at bounding box center [1051, 255] width 49 height 14
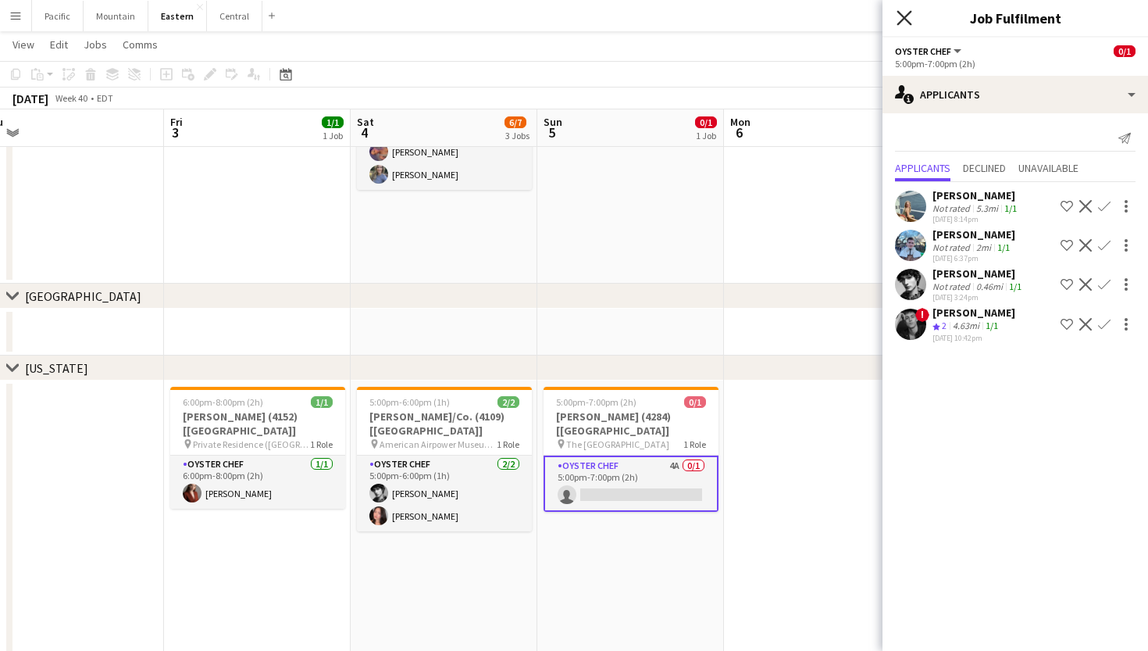
click at [908, 20] on icon at bounding box center [904, 17] width 15 height 15
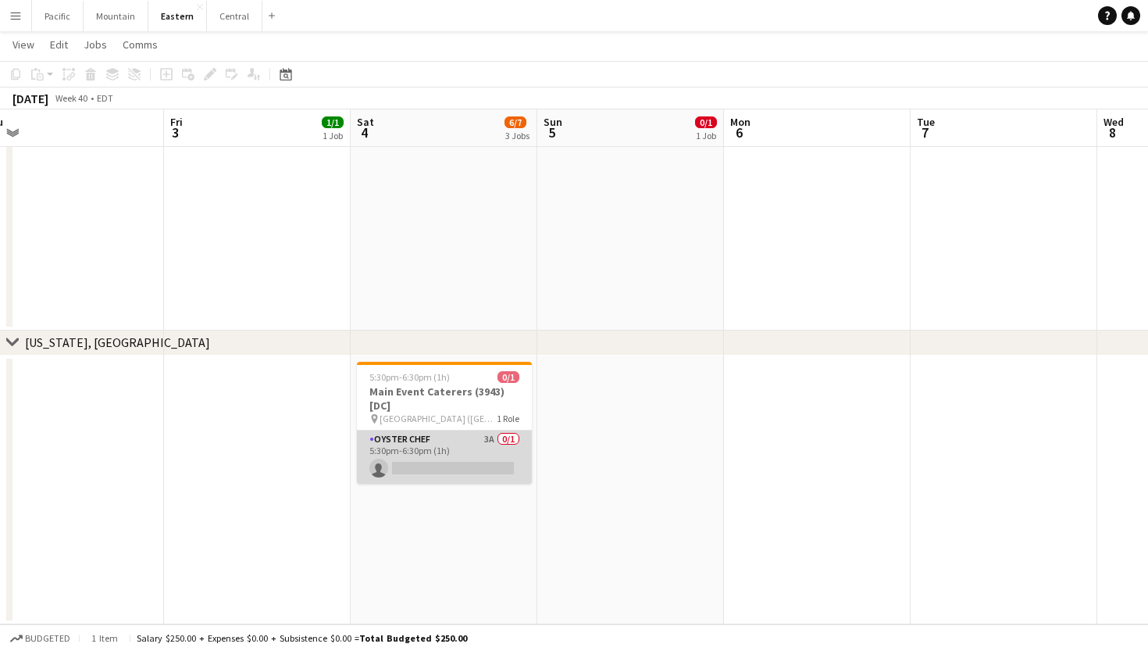
scroll to position [1868, 0]
click at [463, 461] on app-card-role "Oyster Chef 3A 0/1 5:30pm-6:30pm (1h) single-neutral-actions" at bounding box center [444, 456] width 175 height 53
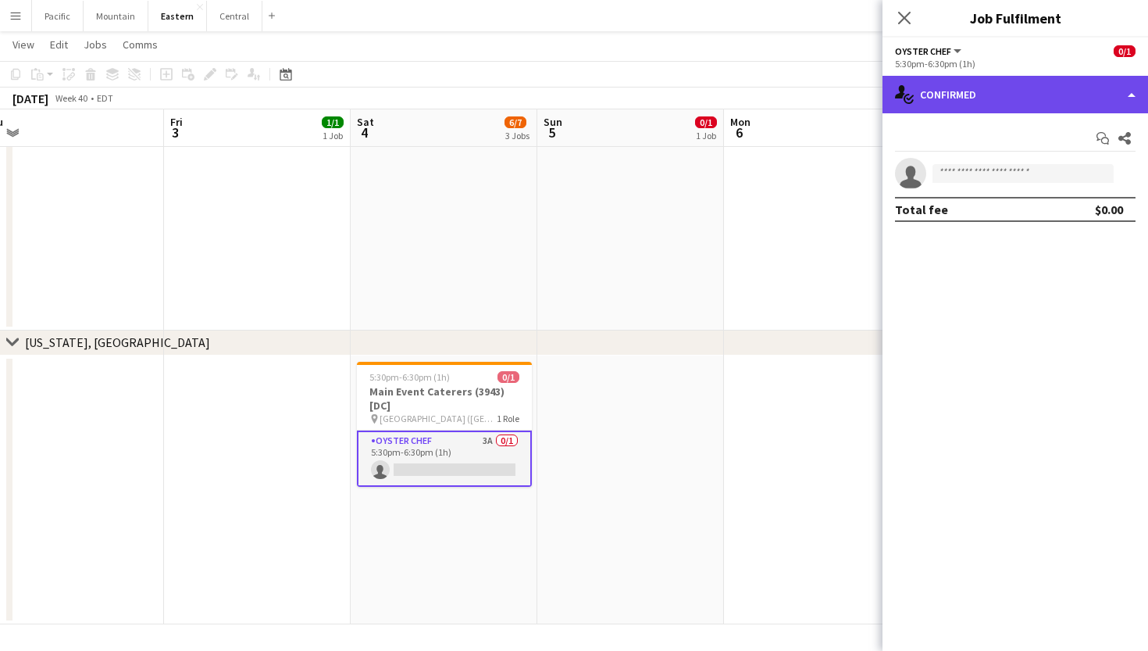
click at [1000, 93] on div "single-neutral-actions-check-2 Confirmed" at bounding box center [1016, 94] width 266 height 37
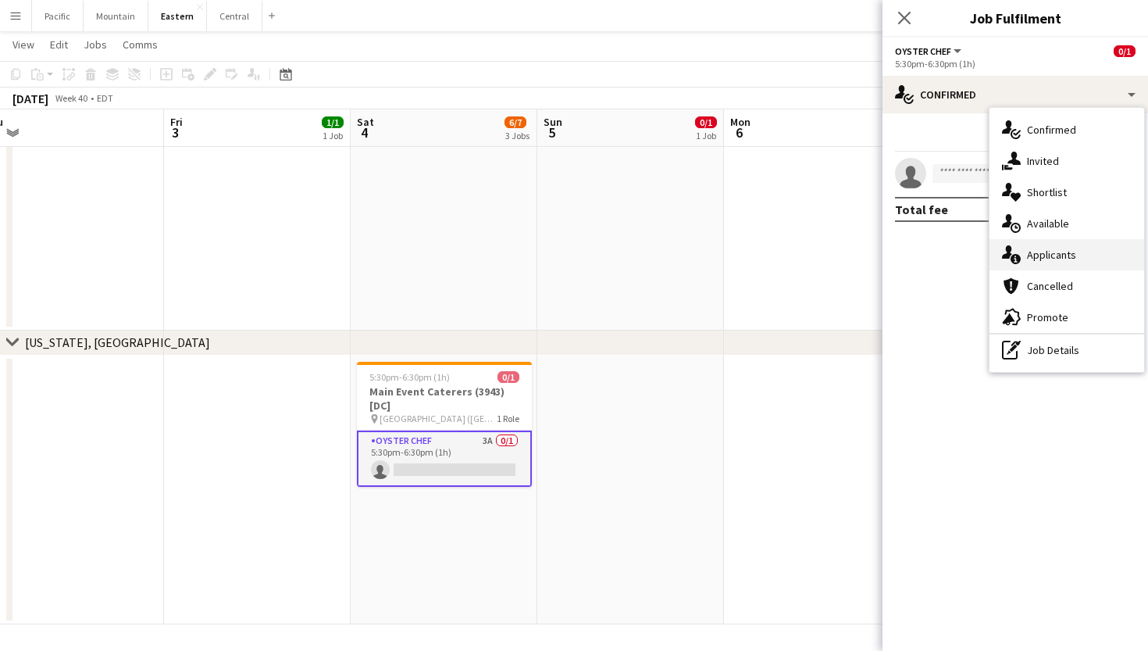
click at [1032, 248] on span "Applicants" at bounding box center [1051, 255] width 49 height 14
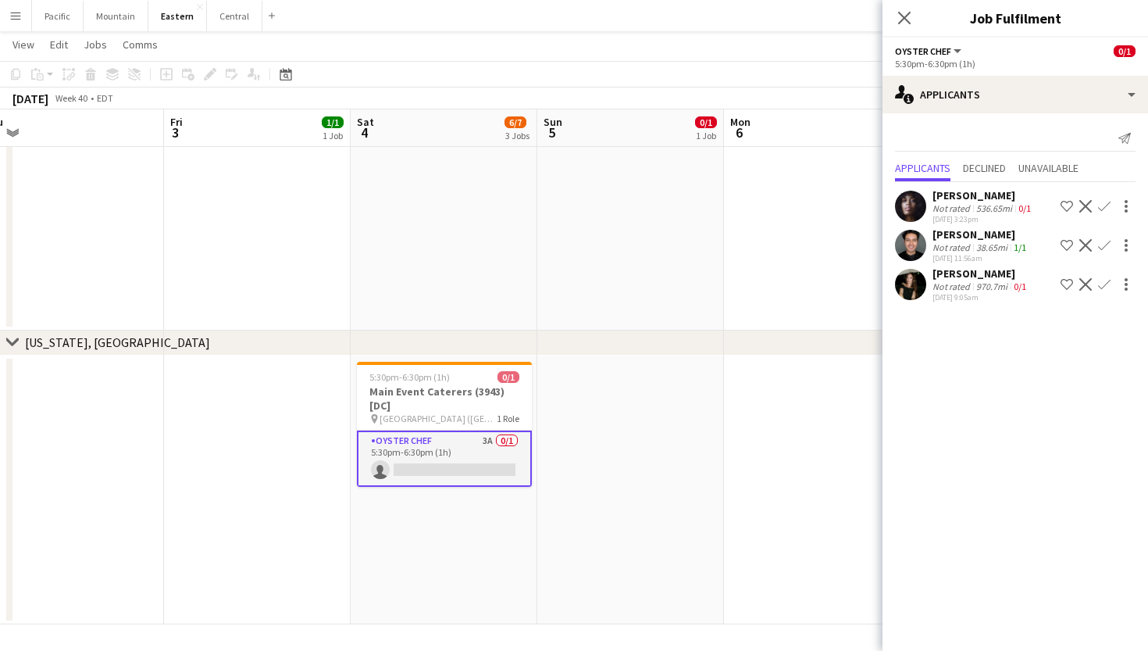
click at [914, 16] on div "Close pop-in" at bounding box center [905, 18] width 44 height 36
click at [893, 10] on app-icon "Close pop-in" at bounding box center [904, 18] width 23 height 23
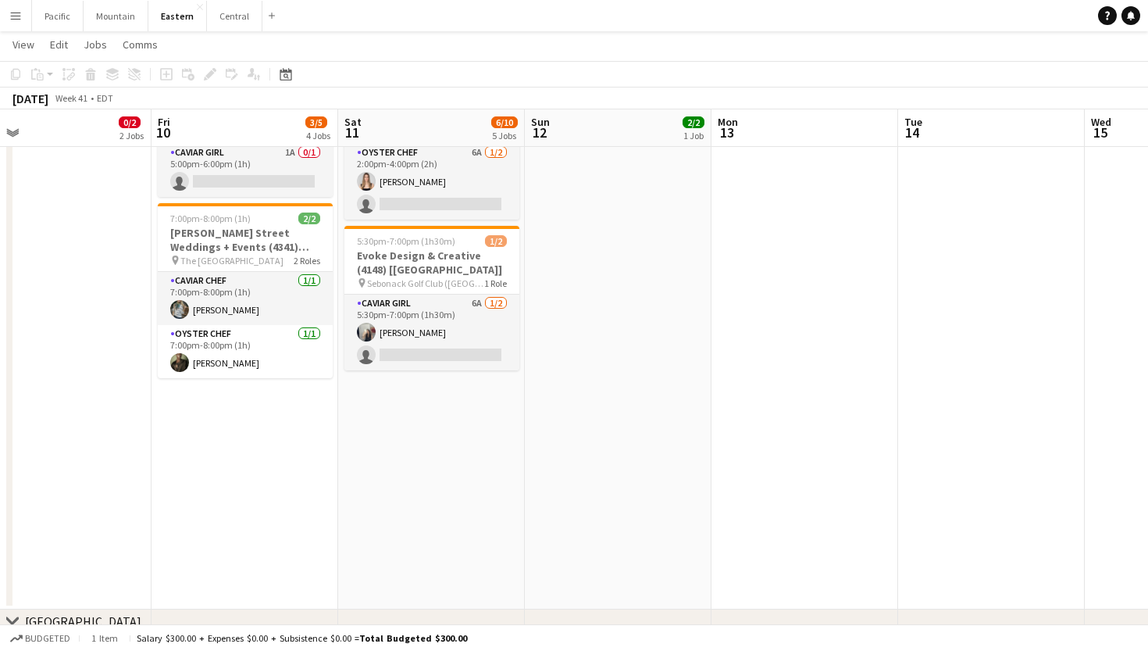
scroll to position [855, 0]
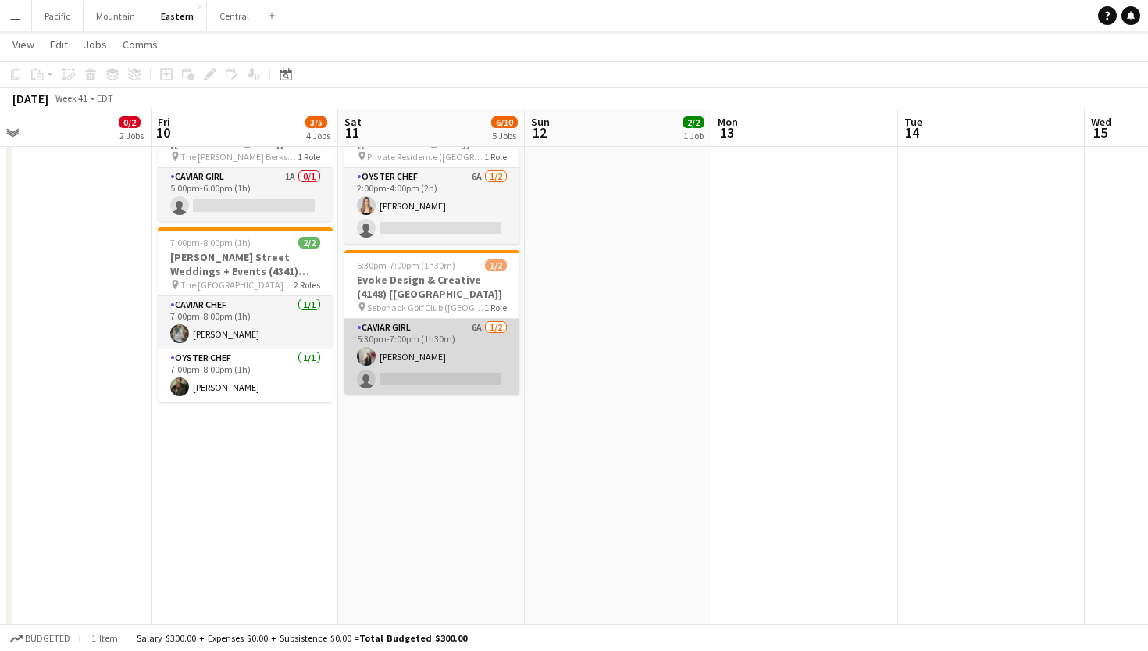
click at [475, 354] on app-card-role "Caviar Girl 6A 1/2 5:30pm-7:00pm (1h30m) joelle kaplan single-neutral-actions" at bounding box center [431, 357] width 175 height 76
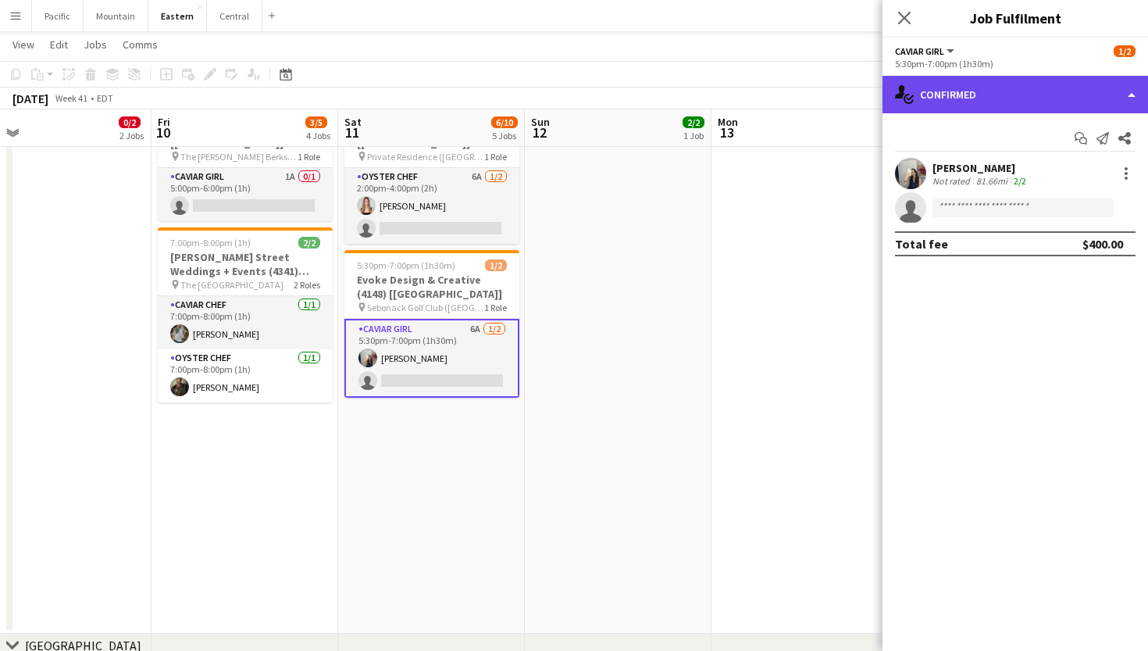
click at [1043, 85] on div "single-neutral-actions-check-2 Confirmed" at bounding box center [1016, 94] width 266 height 37
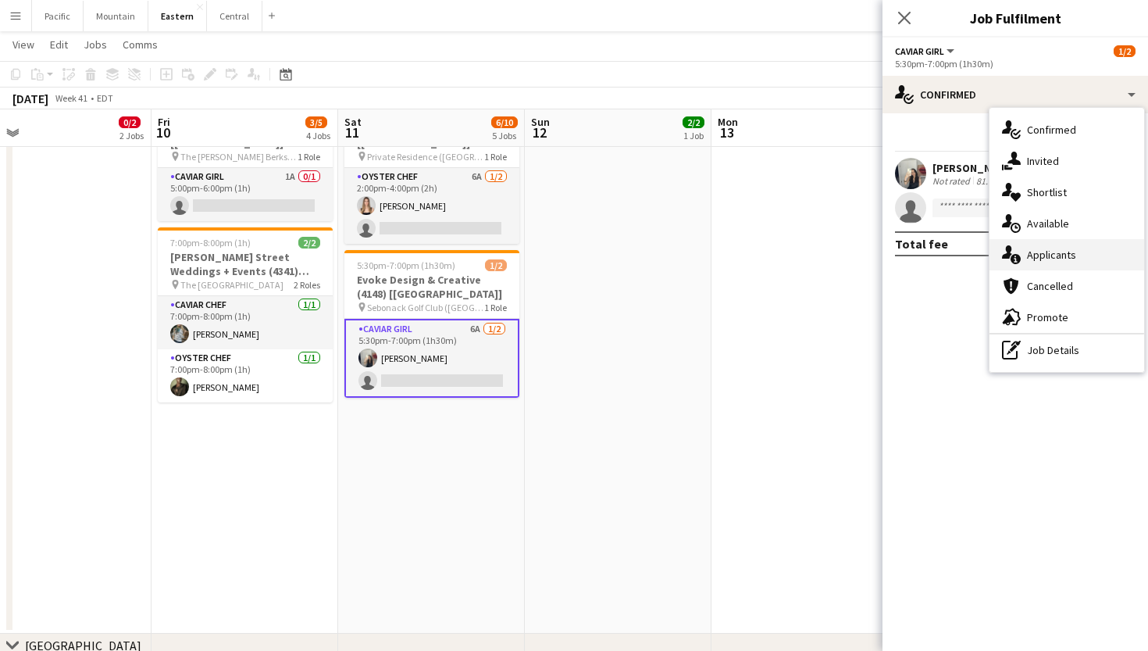
click at [1049, 255] on span "Applicants" at bounding box center [1051, 255] width 49 height 14
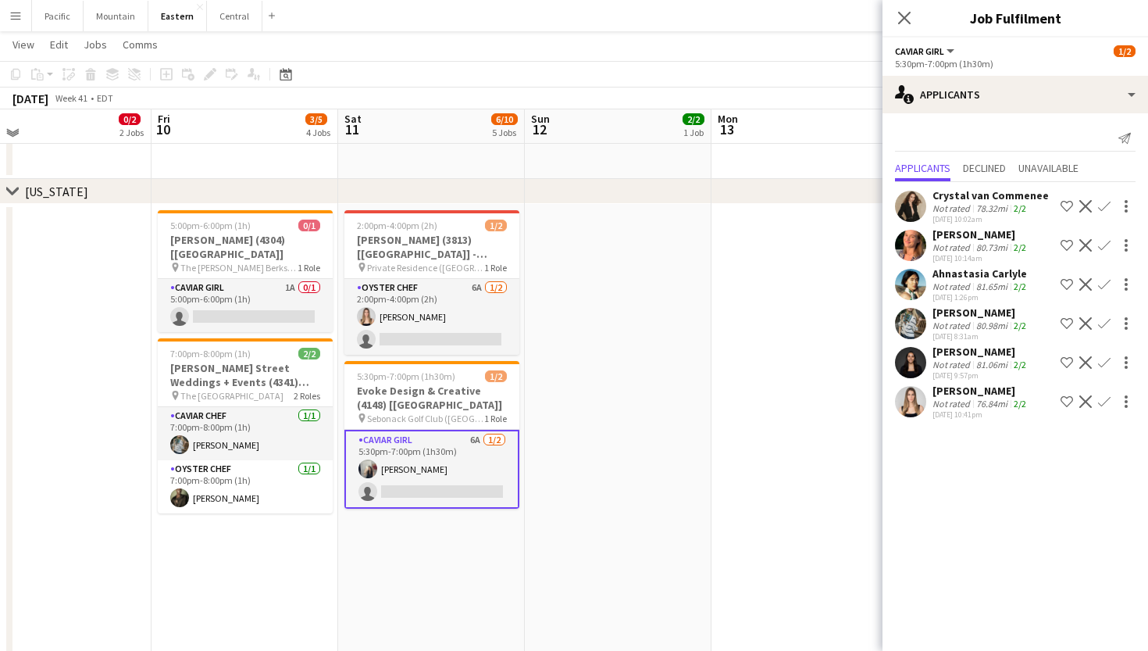
scroll to position [741, 0]
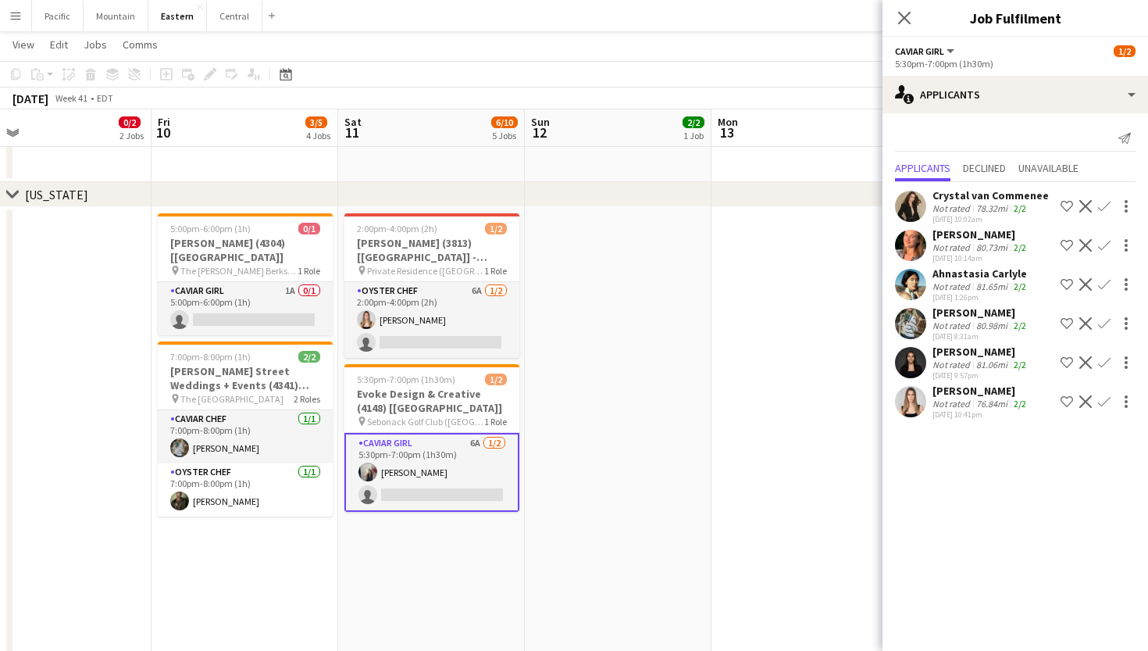
click at [1104, 360] on app-icon "Confirm" at bounding box center [1104, 362] width 12 height 12
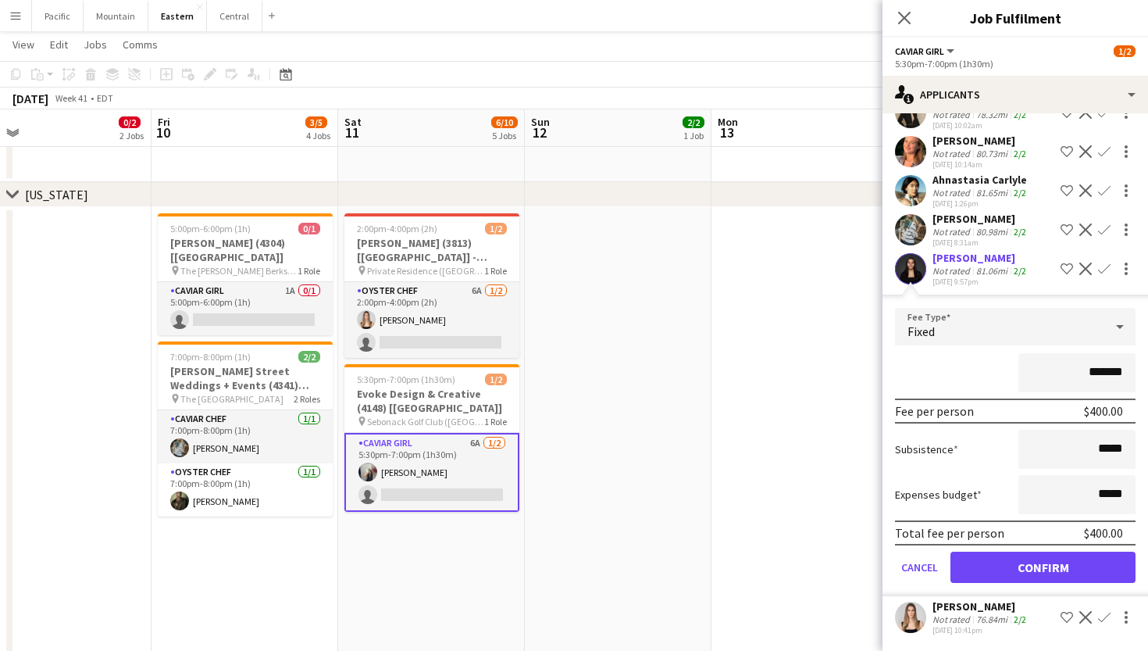
scroll to position [94, 0]
click at [1018, 563] on button "Confirm" at bounding box center [1042, 566] width 185 height 31
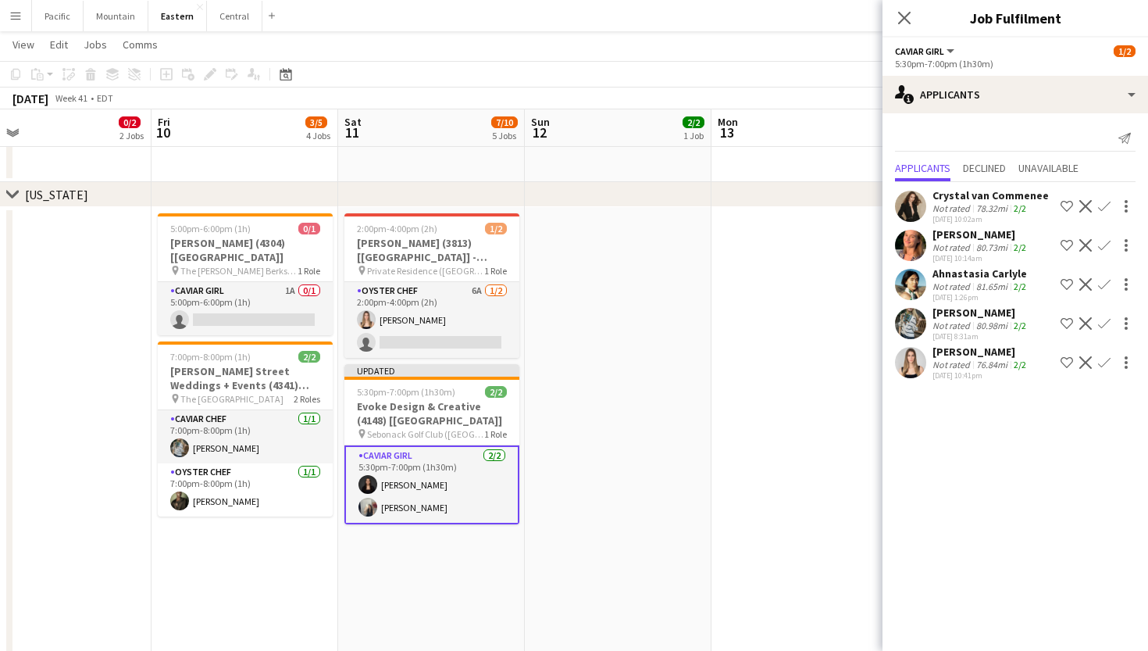
scroll to position [0, 0]
click at [903, 21] on icon "Close pop-in" at bounding box center [904, 17] width 15 height 15
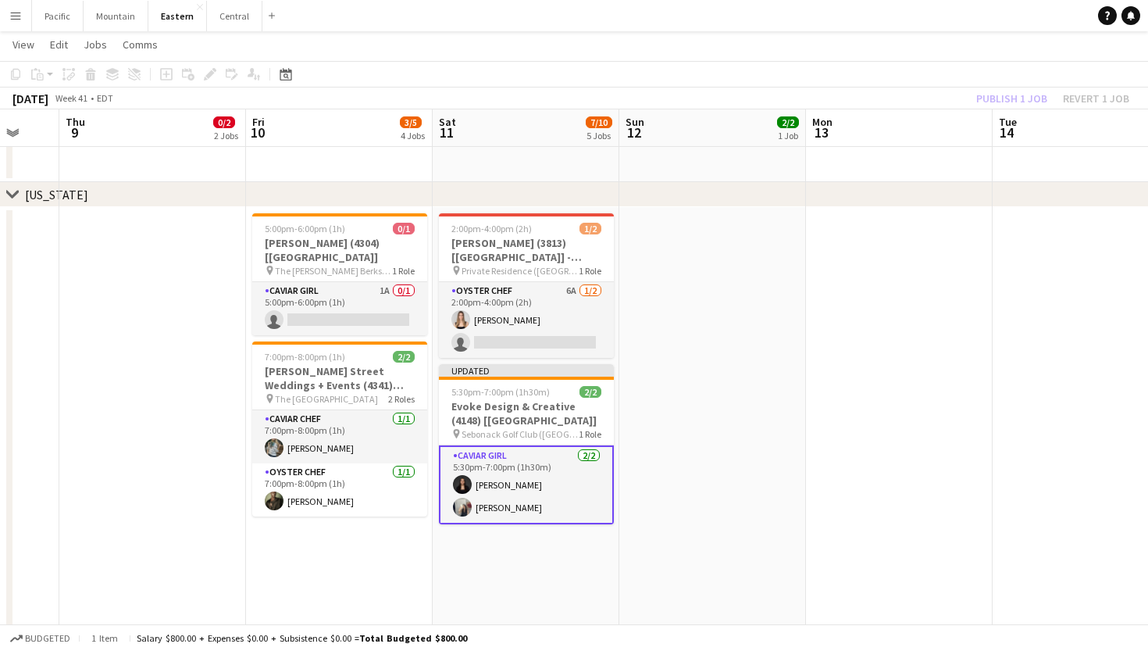
scroll to position [0, 562]
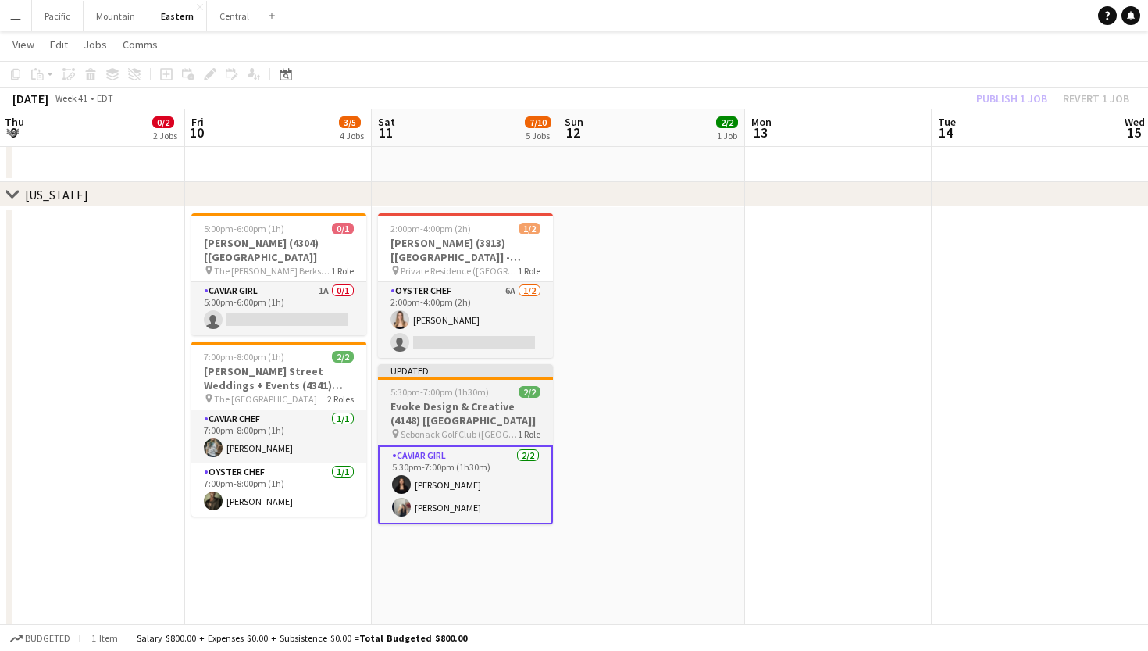
click at [431, 408] on h3 "Evoke Design & Creative (4148) [NYC]" at bounding box center [465, 413] width 175 height 28
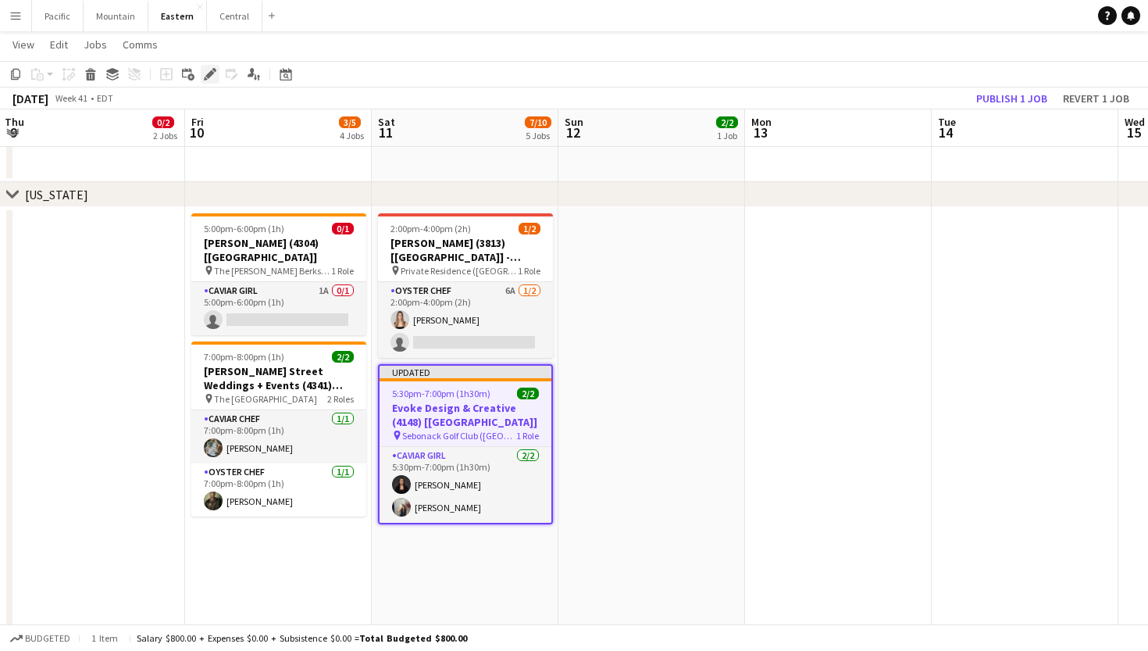
drag, startPoint x: 617, startPoint y: 2, endPoint x: 210, endPoint y: 75, distance: 413.3
click at [210, 75] on icon at bounding box center [209, 74] width 9 height 9
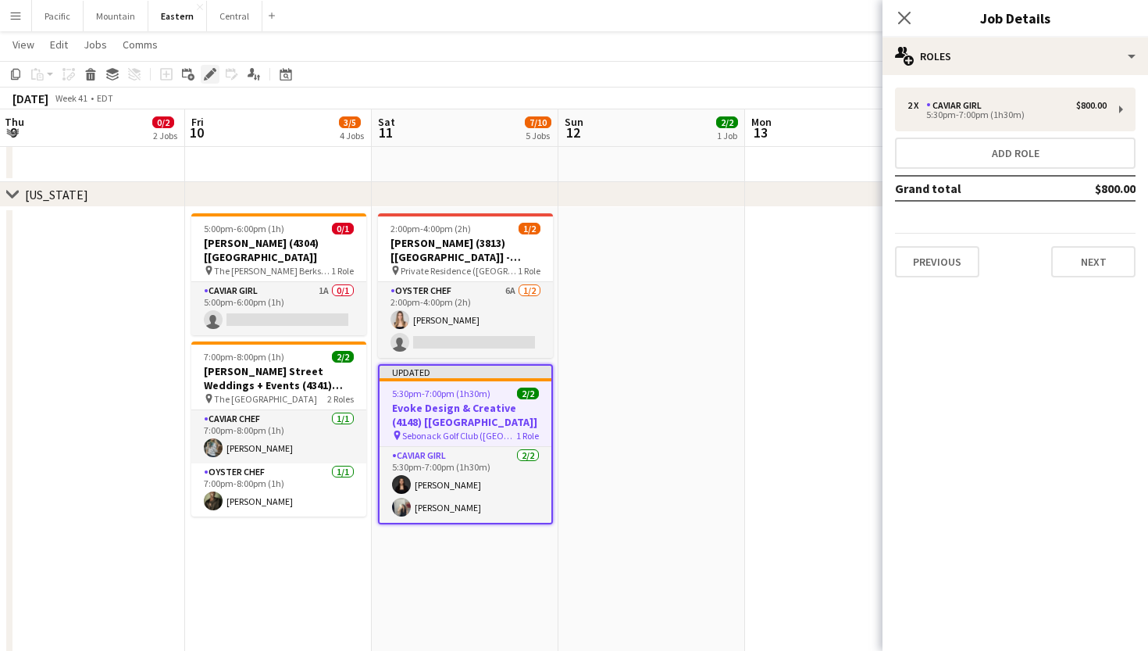
click at [210, 75] on icon at bounding box center [209, 74] width 9 height 9
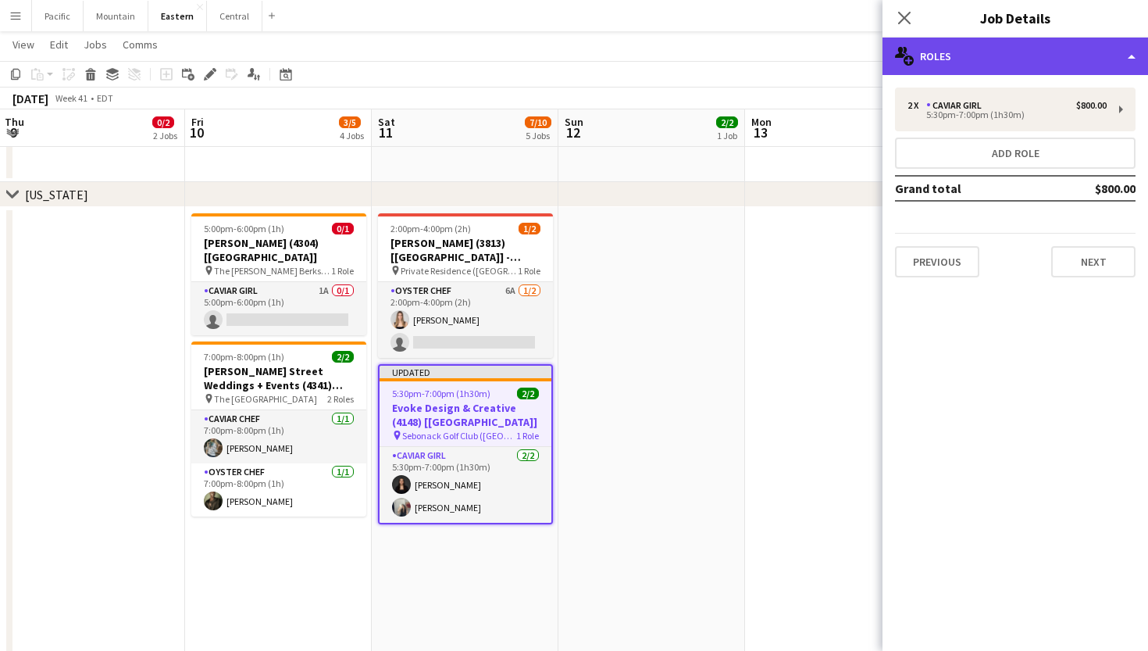
click at [1092, 55] on div "multiple-users-add Roles" at bounding box center [1016, 55] width 266 height 37
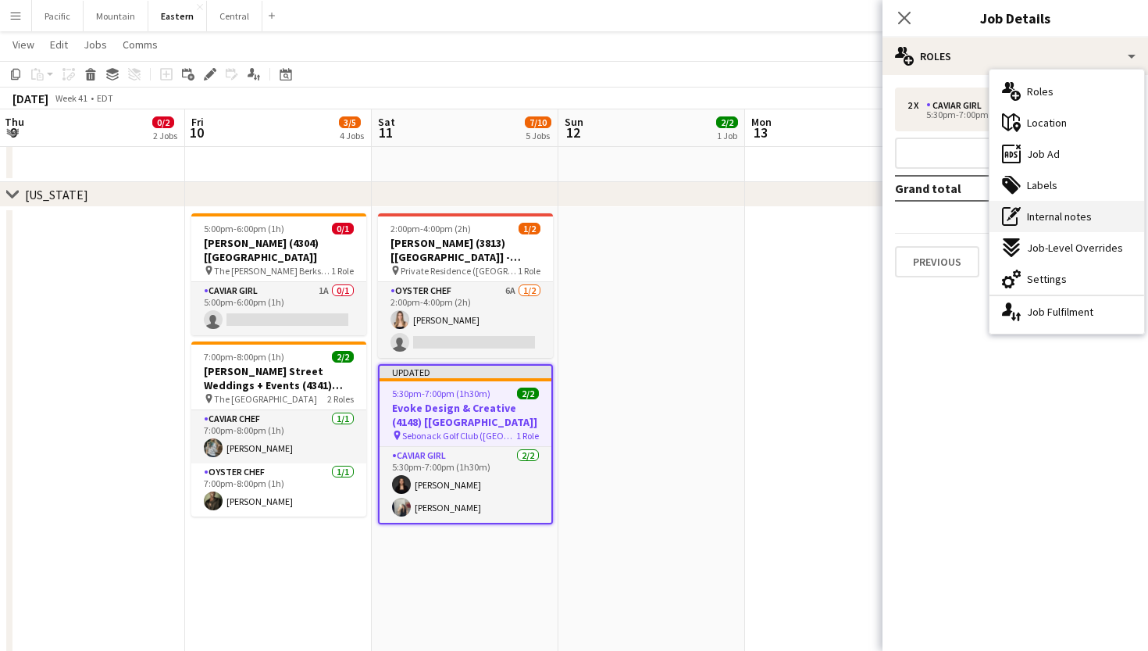
click at [1092, 216] on div "pen-write Internal notes" at bounding box center [1067, 216] width 155 height 31
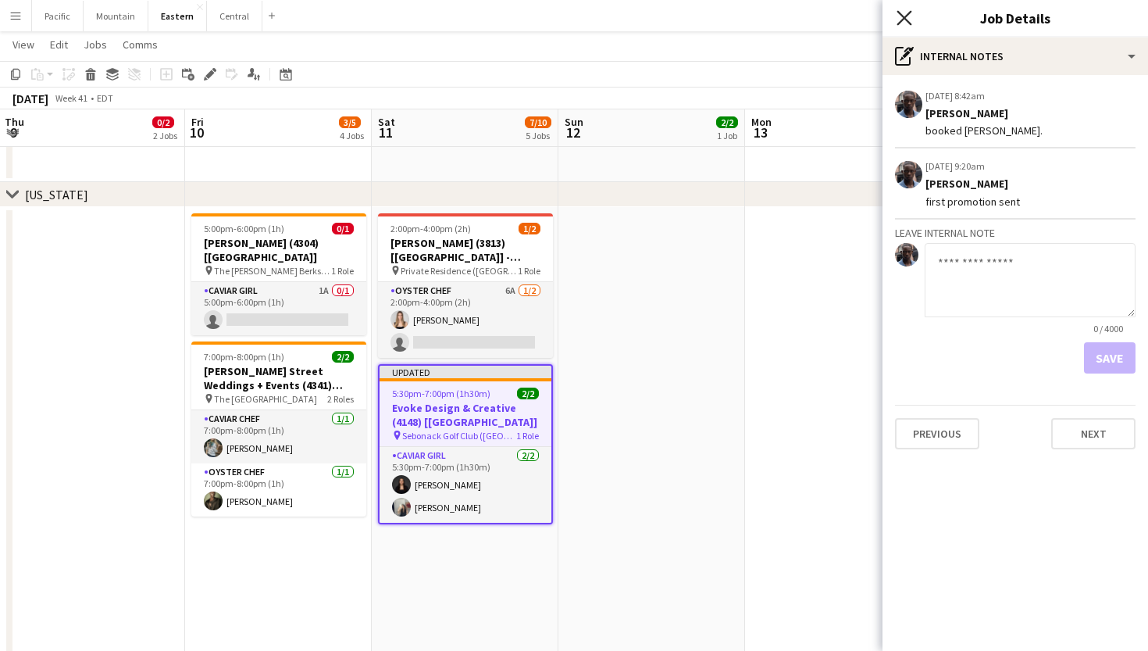
click at [906, 13] on icon "Close pop-in" at bounding box center [904, 17] width 15 height 15
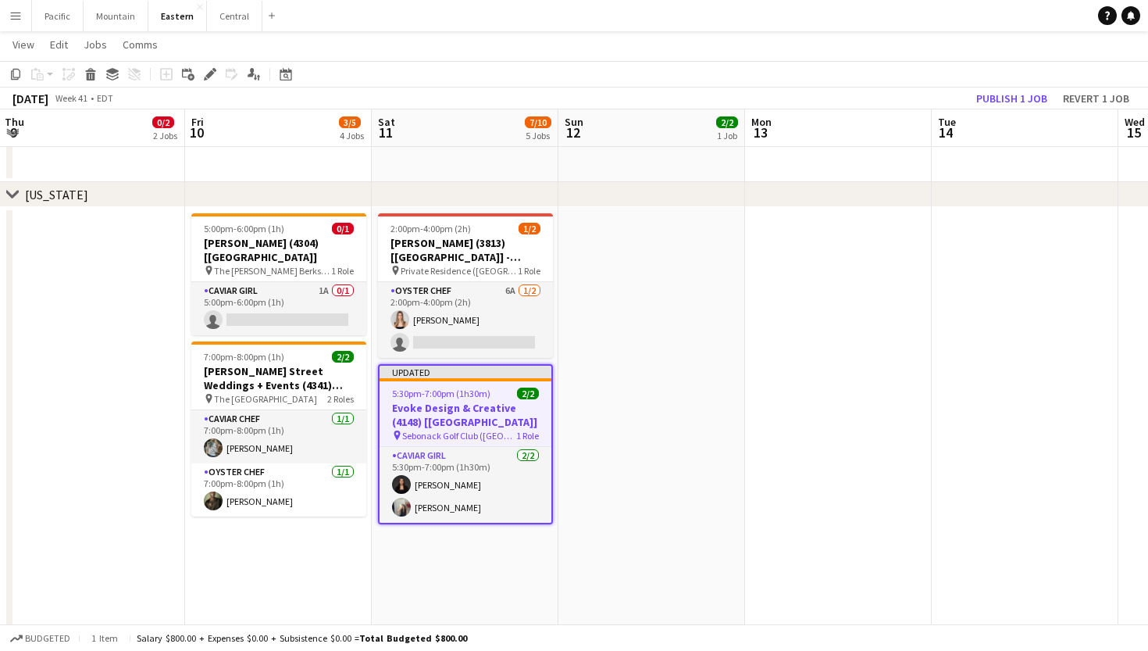
click at [515, 394] on div "5:30pm-7:00pm (1h30m) 2/2" at bounding box center [466, 393] width 172 height 12
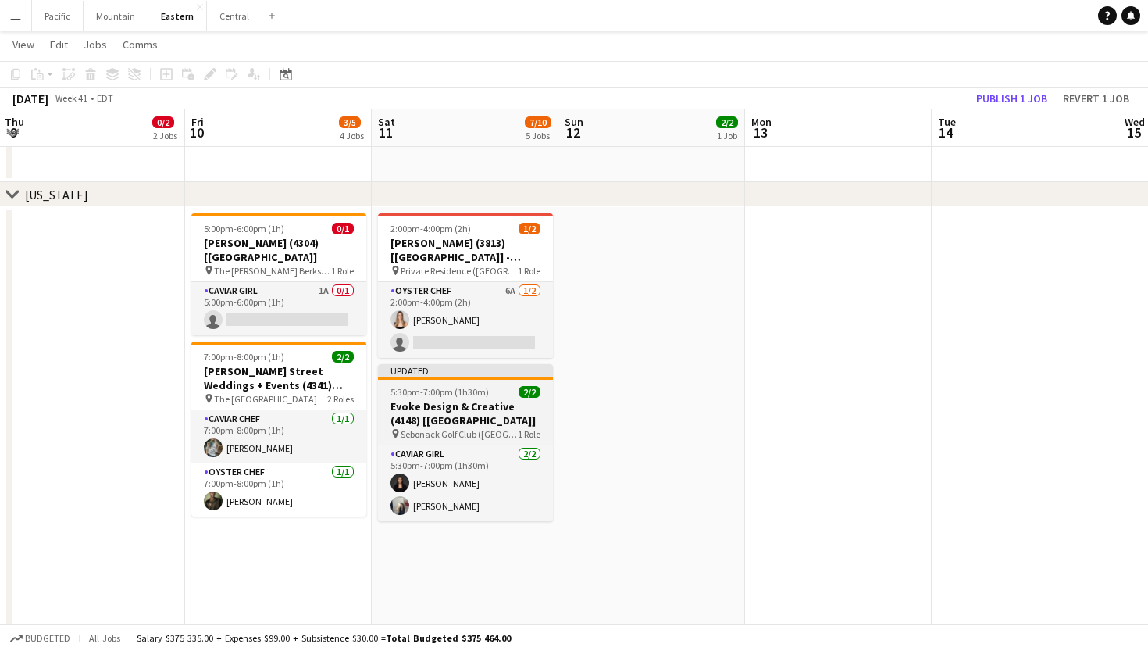
click at [480, 419] on h3 "Evoke Design & Creative (4148) [NYC]" at bounding box center [465, 413] width 175 height 28
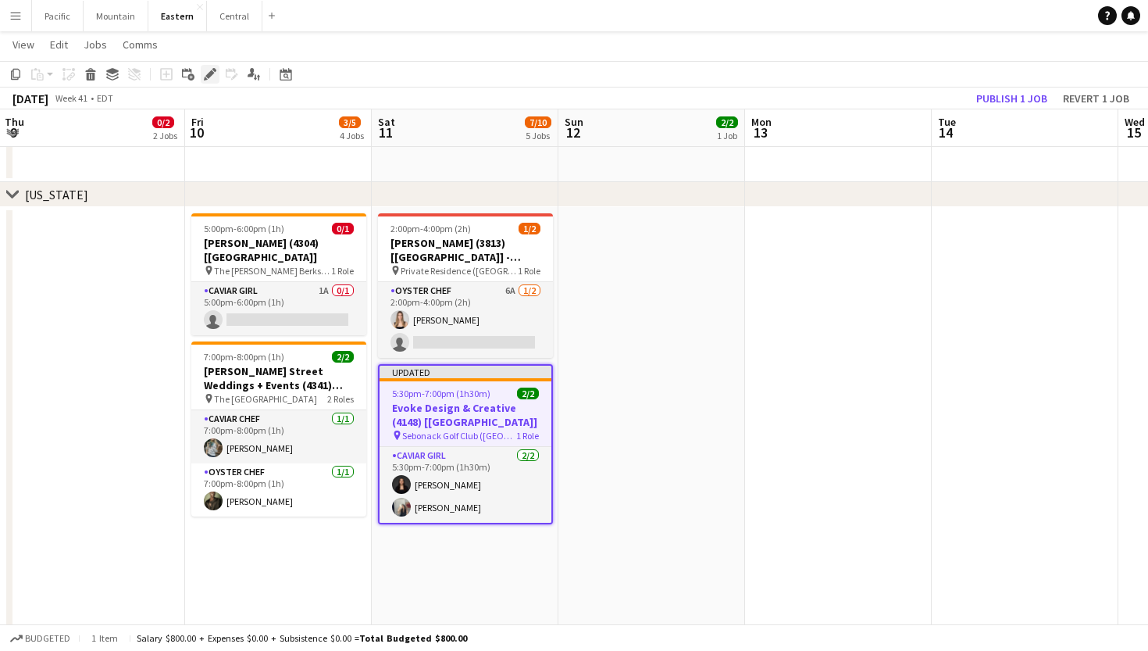
click at [207, 66] on div "Edit" at bounding box center [210, 74] width 19 height 19
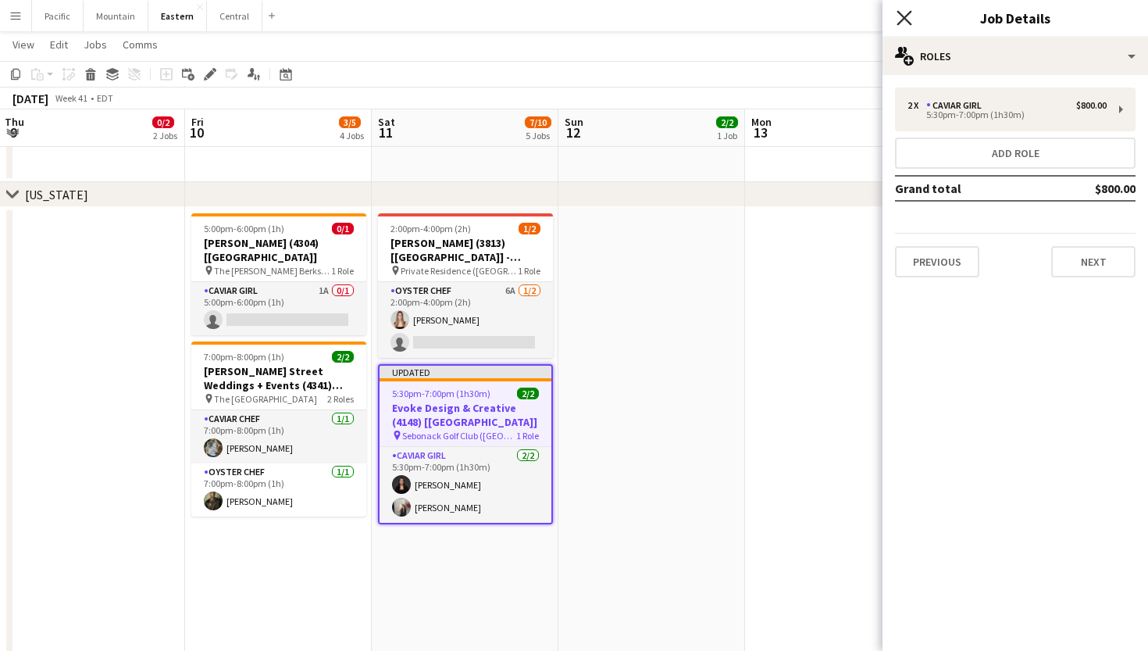
click at [904, 22] on icon "Close pop-in" at bounding box center [904, 17] width 15 height 15
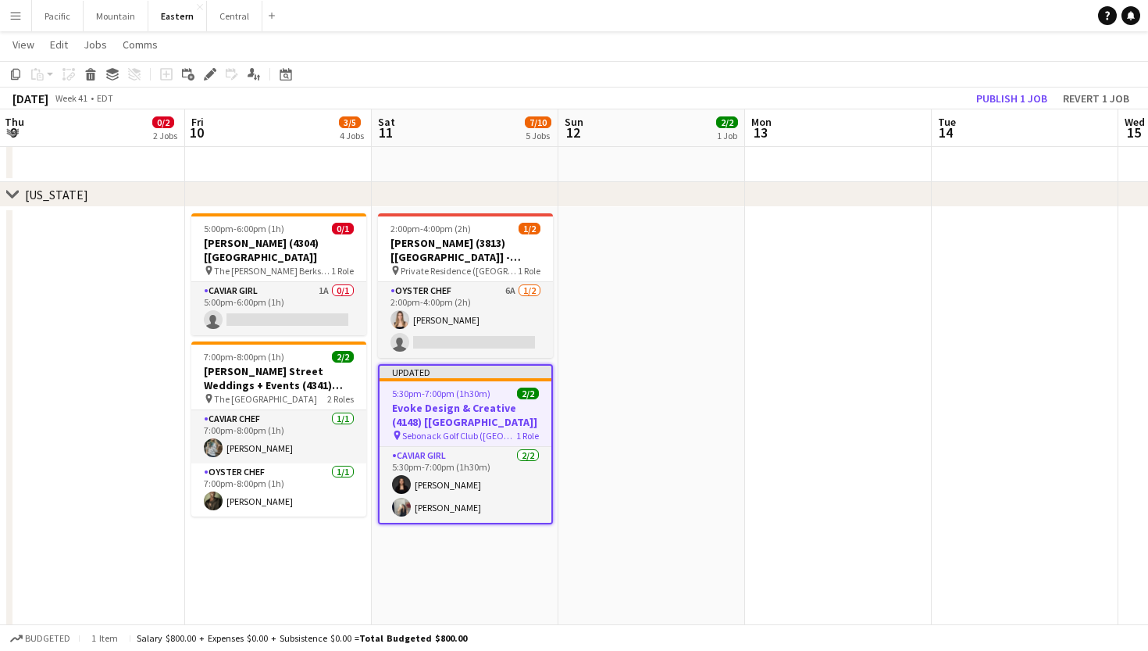
click at [505, 412] on h3 "Evoke Design & Creative (4148) [NYC]" at bounding box center [466, 415] width 172 height 28
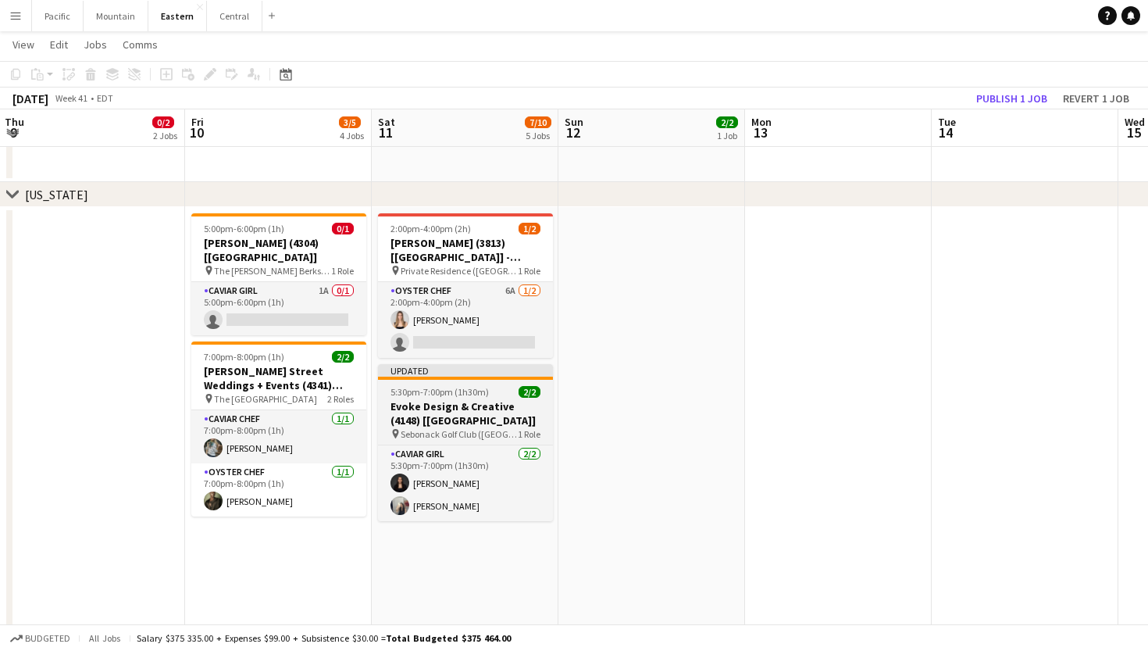
click at [505, 412] on h3 "Evoke Design & Creative (4148) [NYC]" at bounding box center [465, 413] width 175 height 28
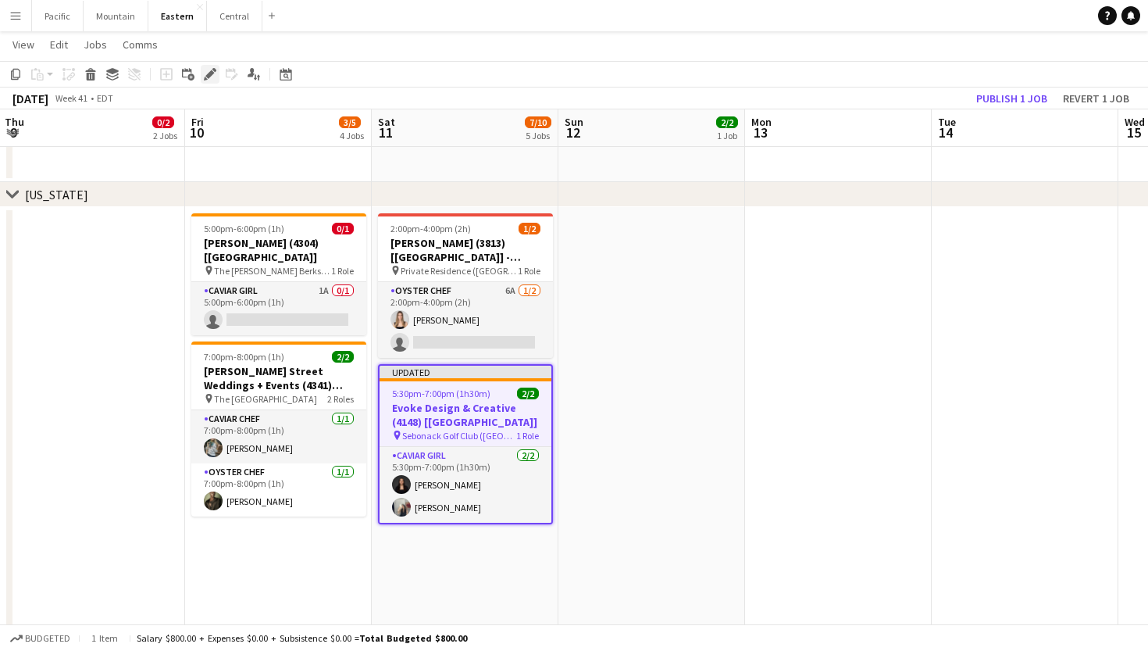
click at [204, 76] on icon "Edit" at bounding box center [210, 74] width 12 height 12
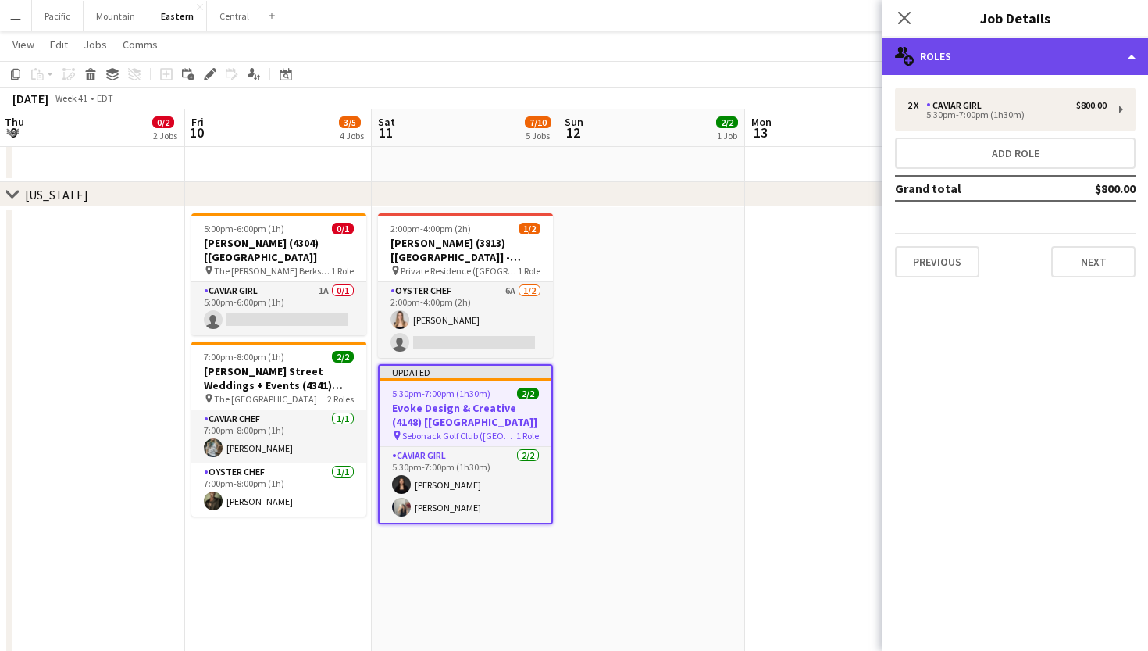
click at [1090, 70] on div "multiple-users-add Roles" at bounding box center [1016, 55] width 266 height 37
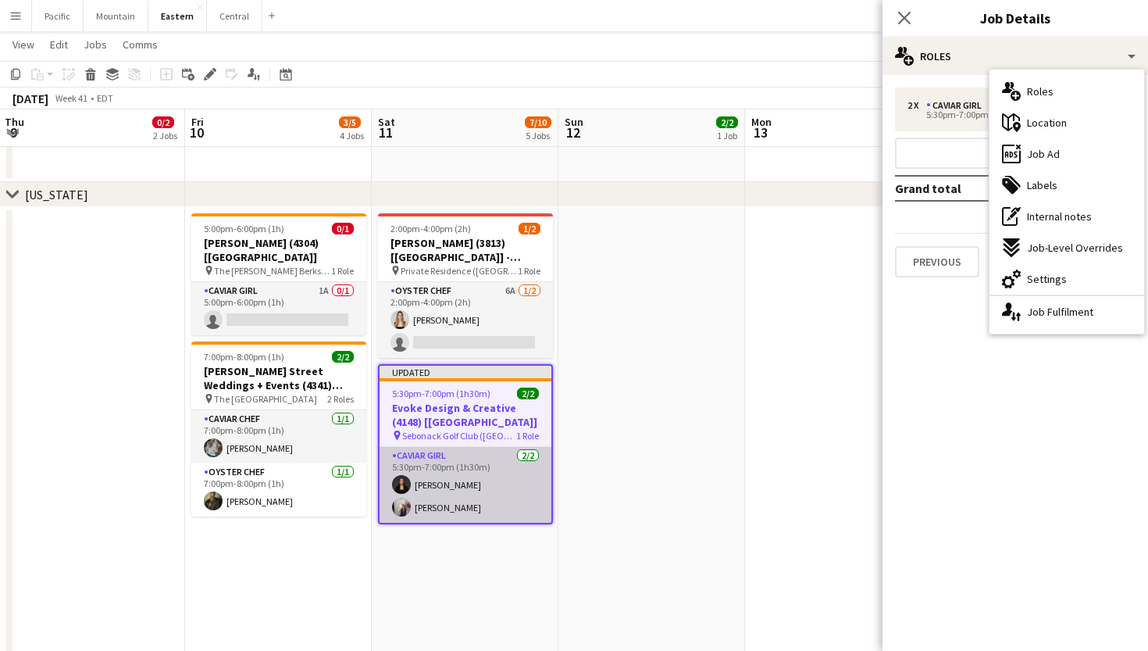
click at [472, 501] on app-card-role "Caviar Girl 2/2 5:30pm-7:00pm (1h30m) Daniela Ayala joelle kaplan" at bounding box center [466, 485] width 172 height 76
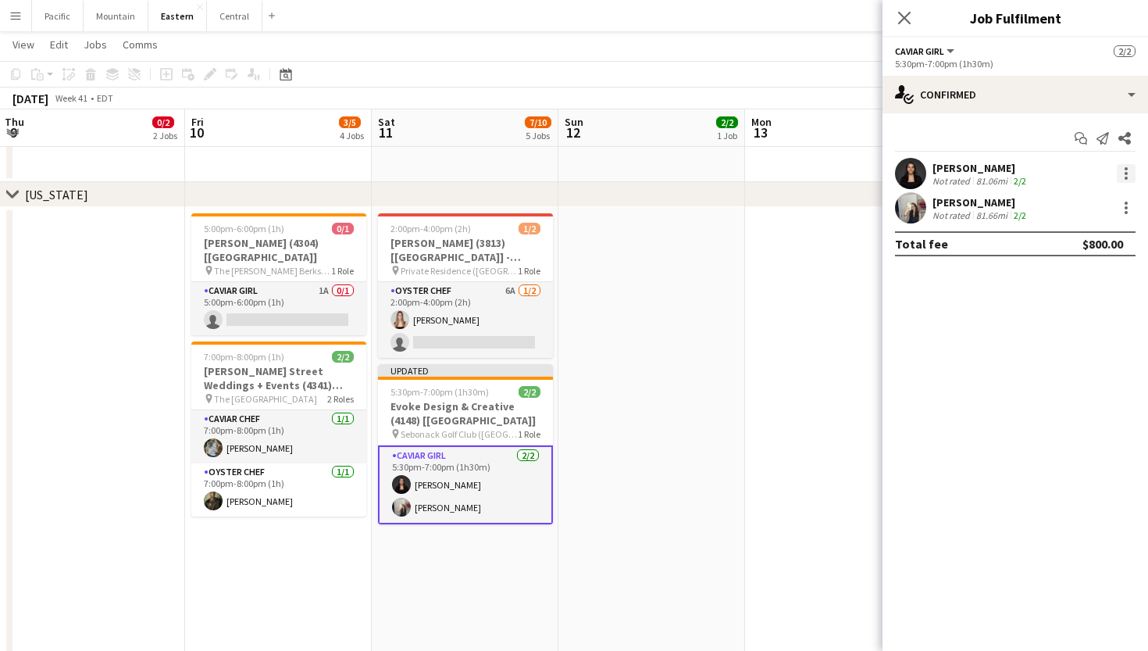
click at [1122, 173] on div at bounding box center [1126, 173] width 19 height 19
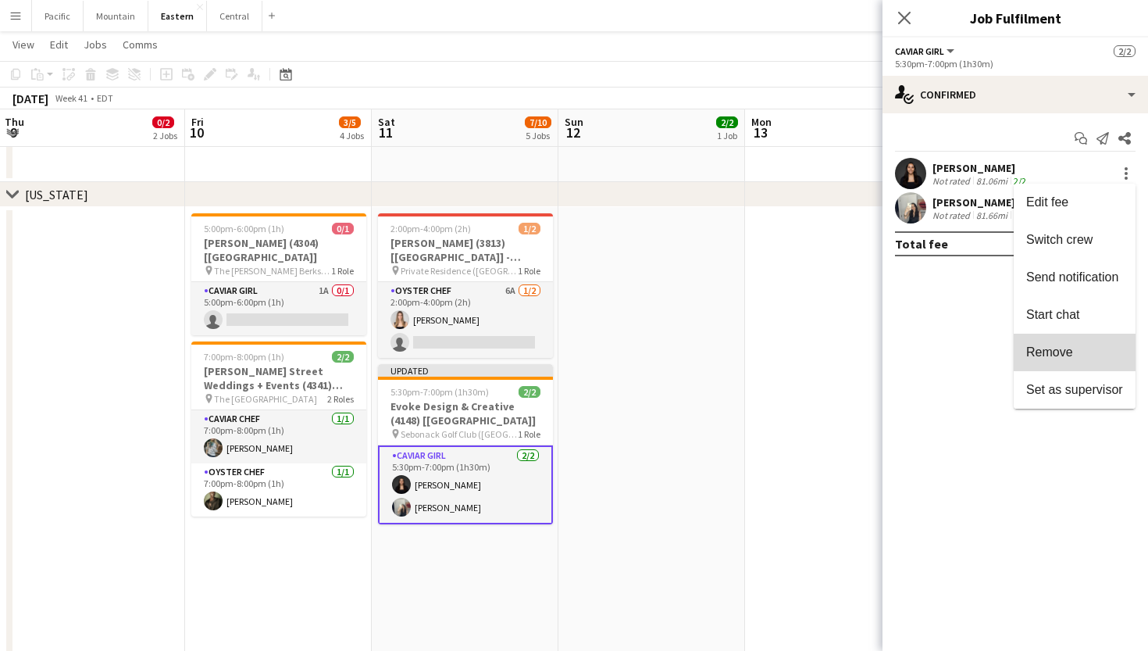
click at [1081, 346] on span "Remove" at bounding box center [1074, 352] width 97 height 14
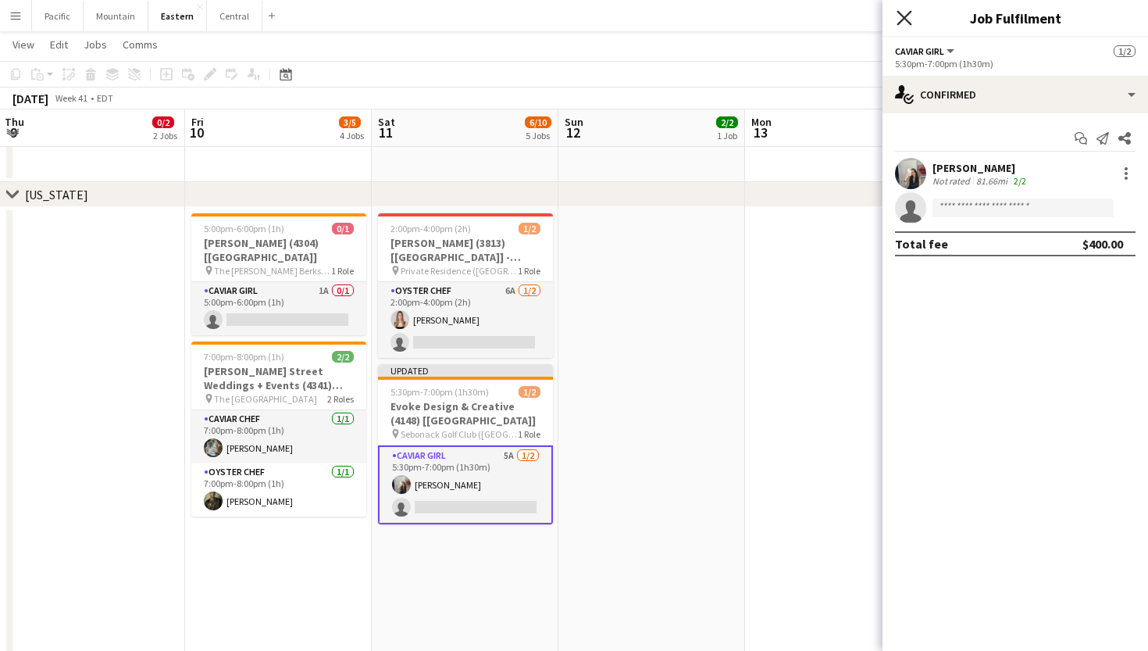
click at [905, 18] on icon at bounding box center [904, 17] width 15 height 15
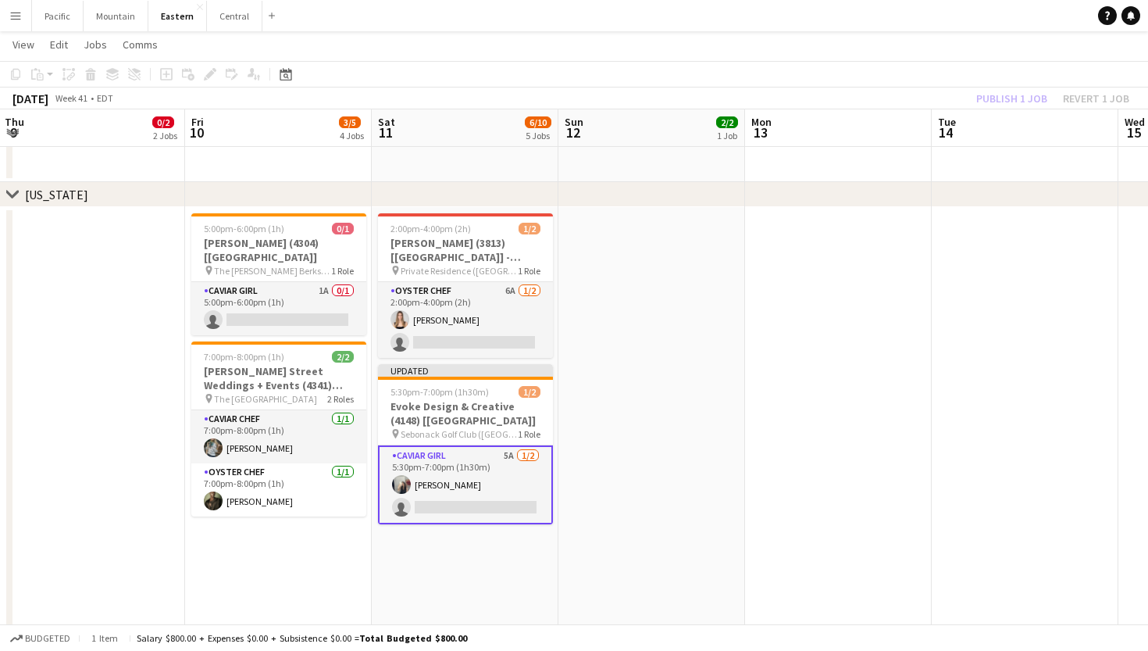
click at [490, 480] on app-card-role "Caviar Girl 5A 1/2 5:30pm-7:00pm (1h30m) joelle kaplan single-neutral-actions" at bounding box center [465, 484] width 175 height 79
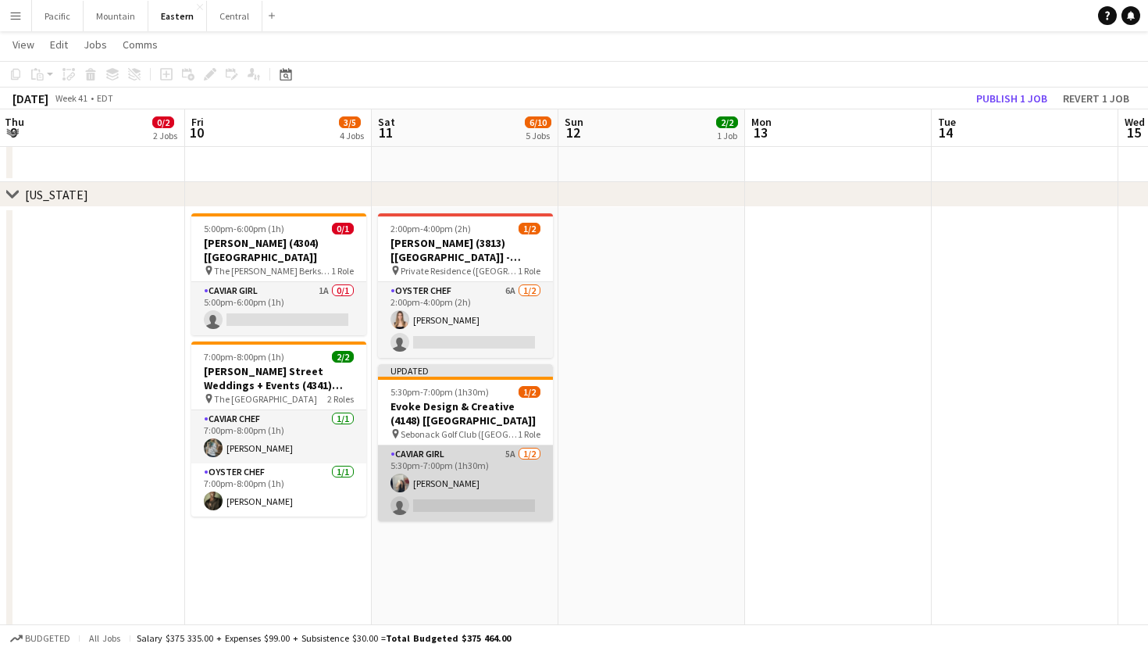
click at [551, 453] on app-card-role "Caviar Girl 5A 1/2 5:30pm-7:00pm (1h30m) joelle kaplan single-neutral-actions" at bounding box center [465, 483] width 175 height 76
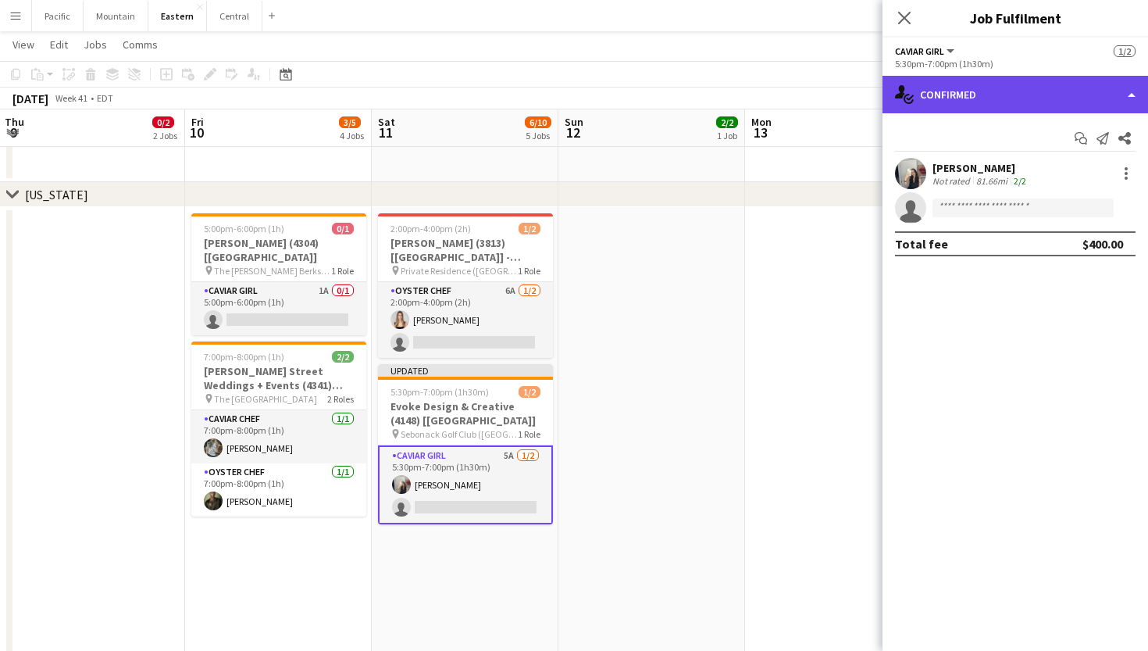
click at [1008, 96] on div "single-neutral-actions-check-2 Confirmed" at bounding box center [1016, 94] width 266 height 37
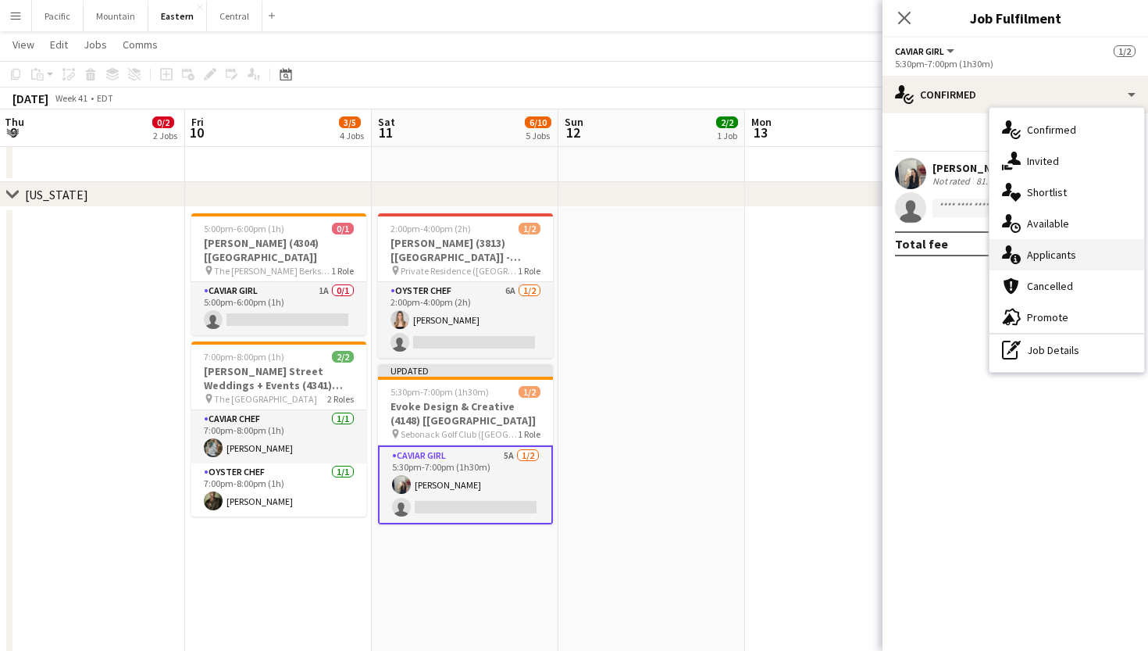
click at [1062, 257] on span "Applicants" at bounding box center [1051, 255] width 49 height 14
